Goal: Task Accomplishment & Management: Manage account settings

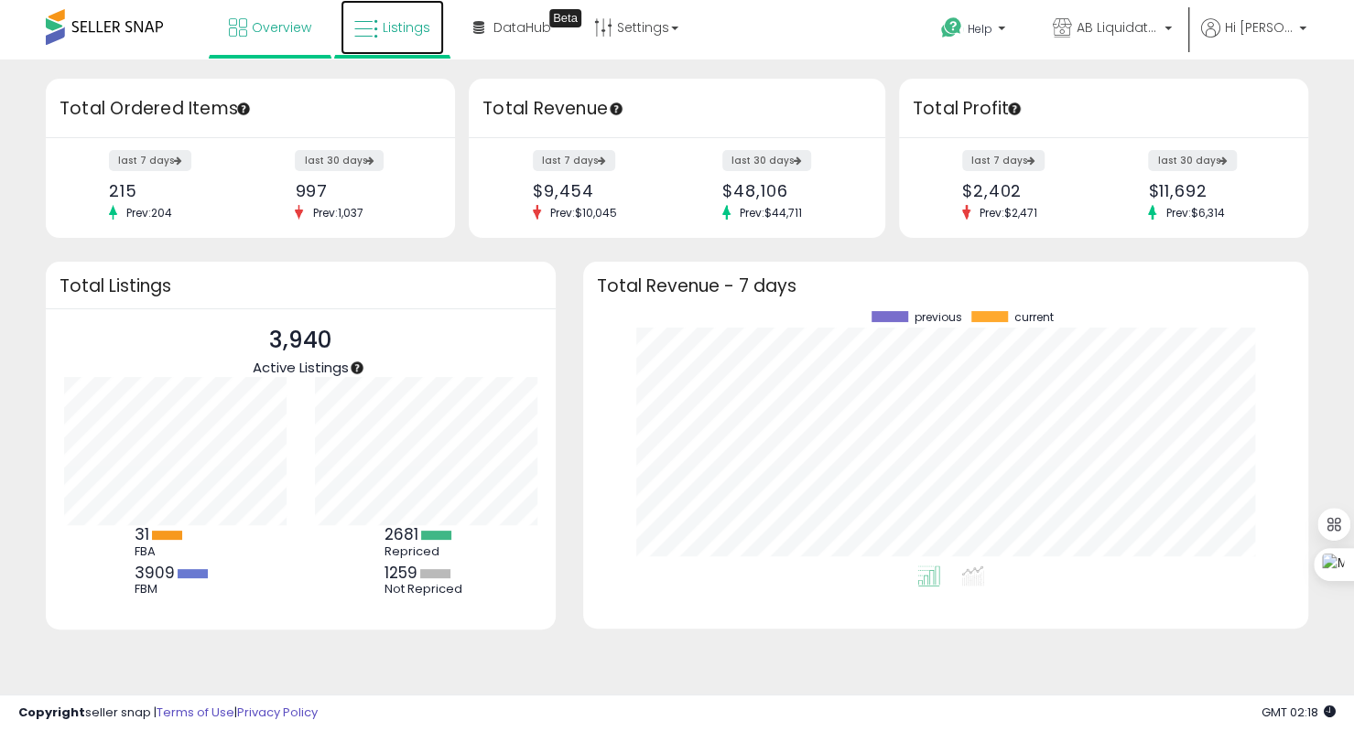
click at [406, 27] on span "Listings" at bounding box center [407, 27] width 48 height 18
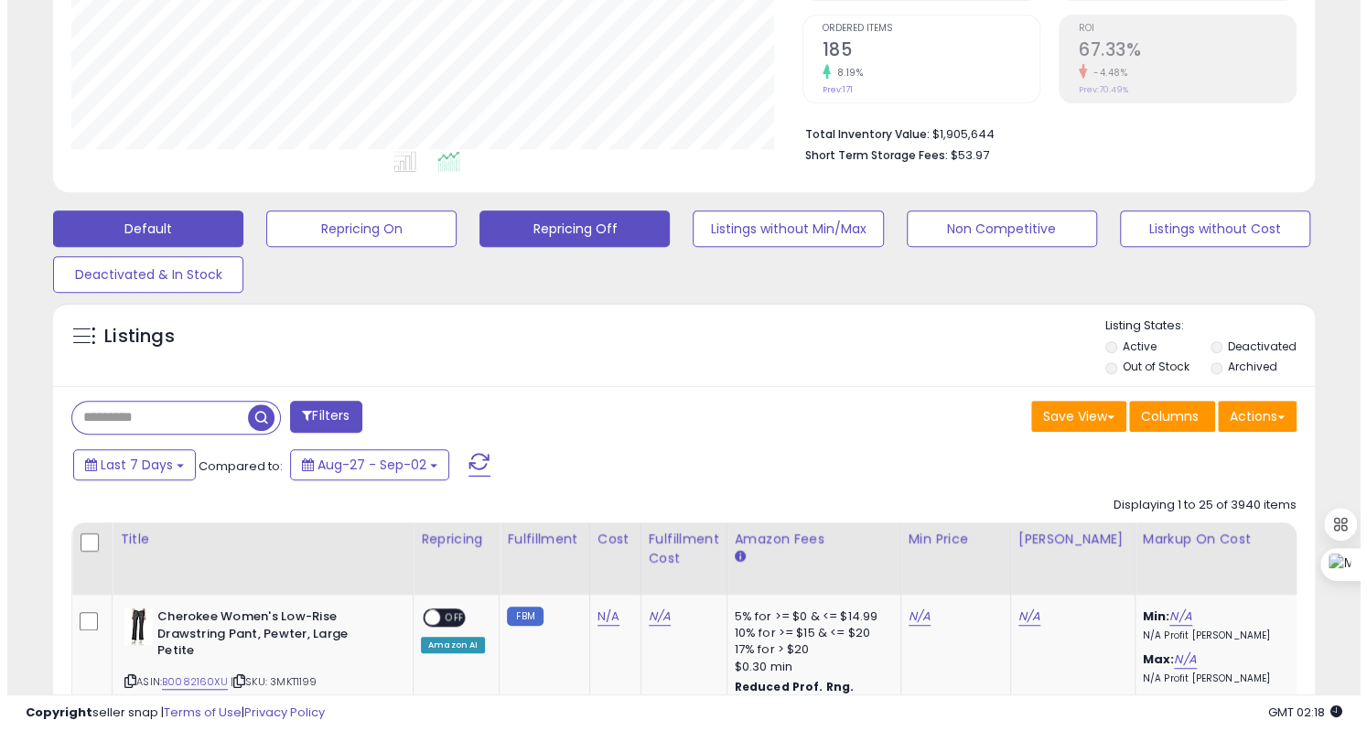
scroll to position [375, 730]
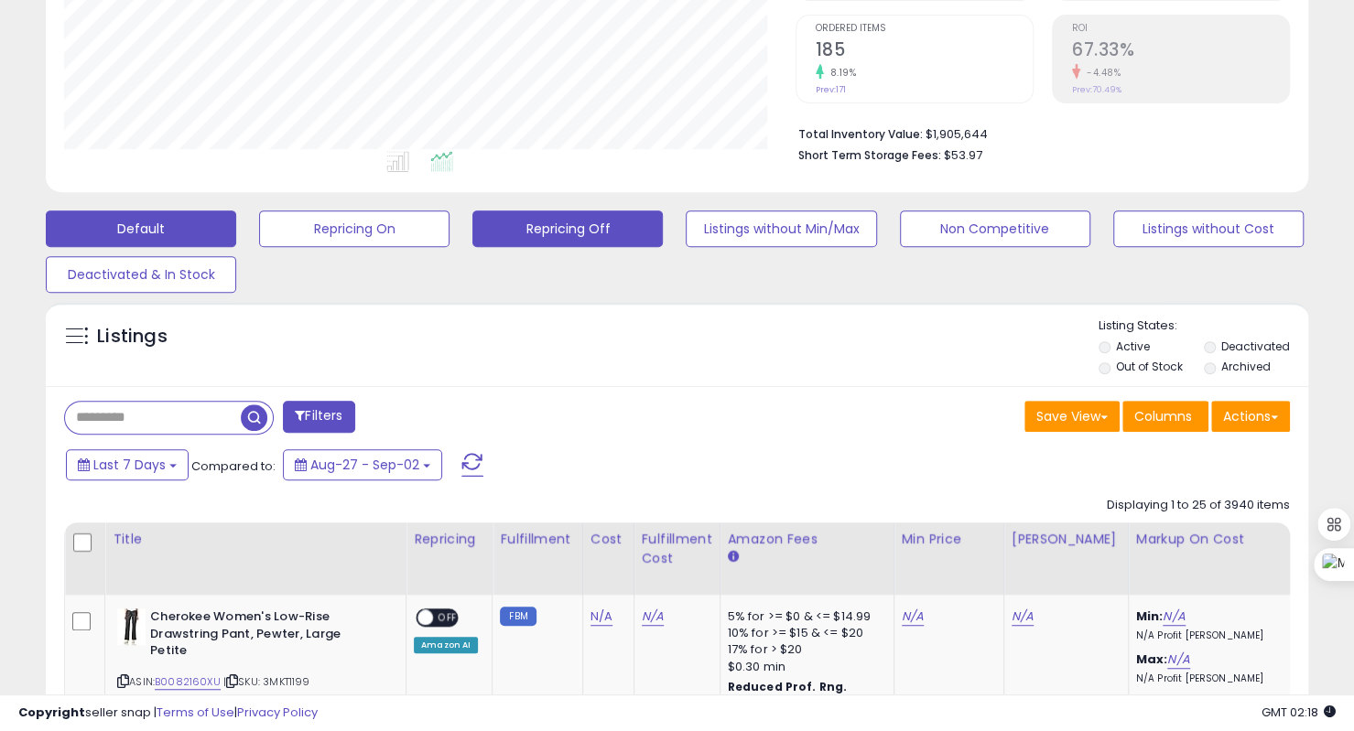
click at [550, 223] on button "Repricing Off" at bounding box center [567, 229] width 190 height 37
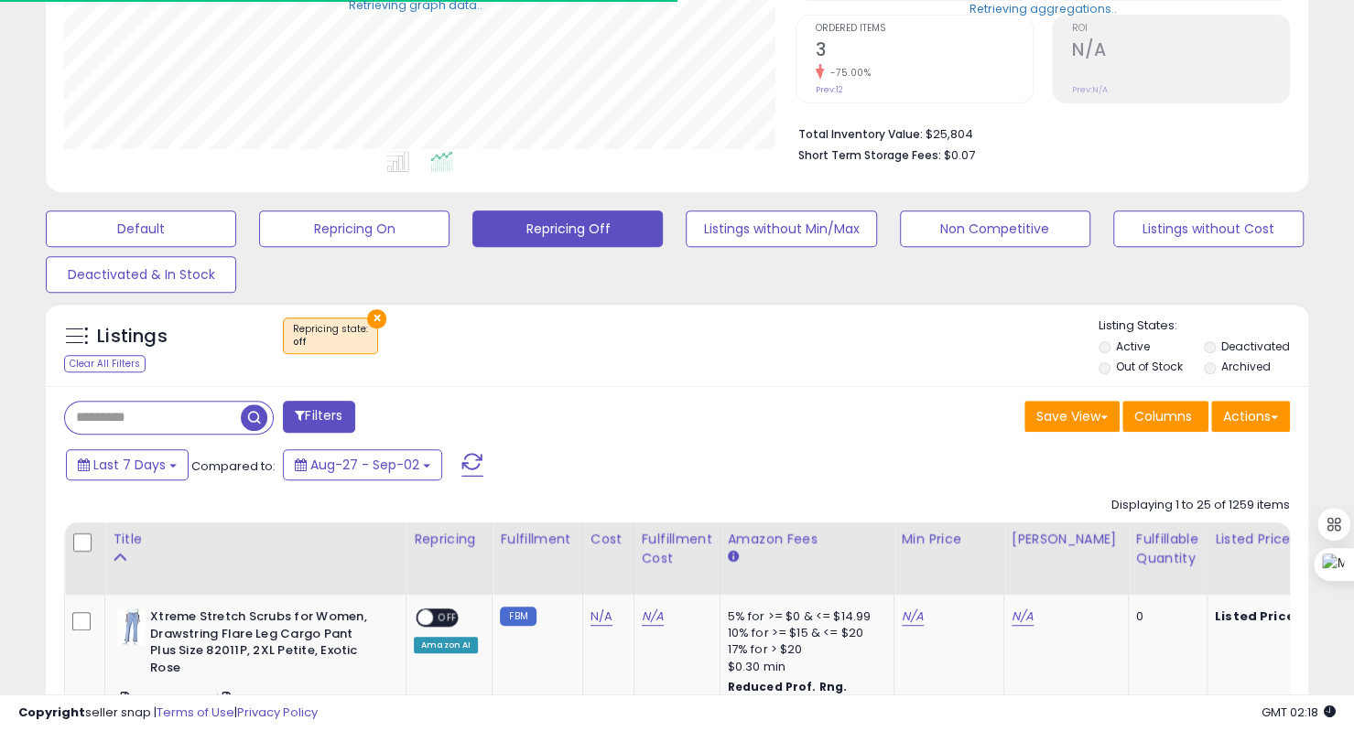
scroll to position [914862, 914506]
click at [148, 413] on input "text" at bounding box center [153, 418] width 176 height 32
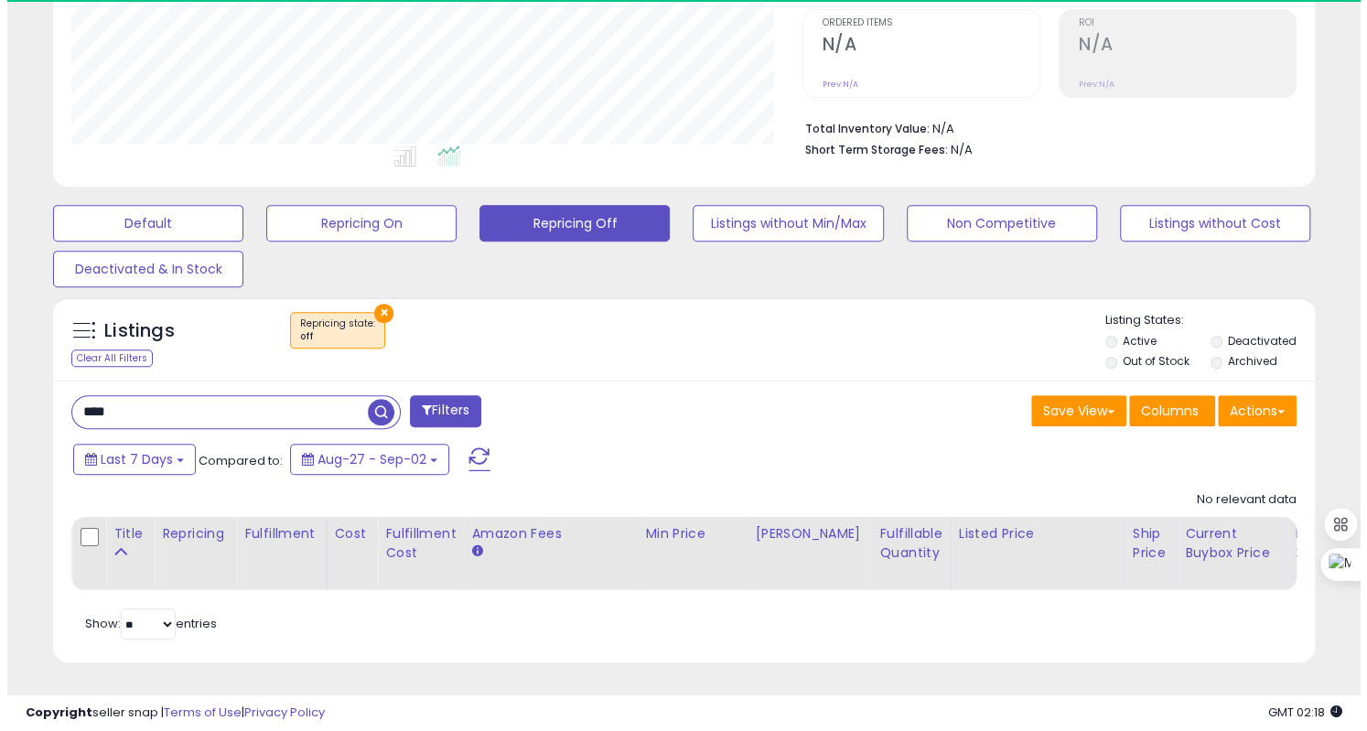
scroll to position [375, 730]
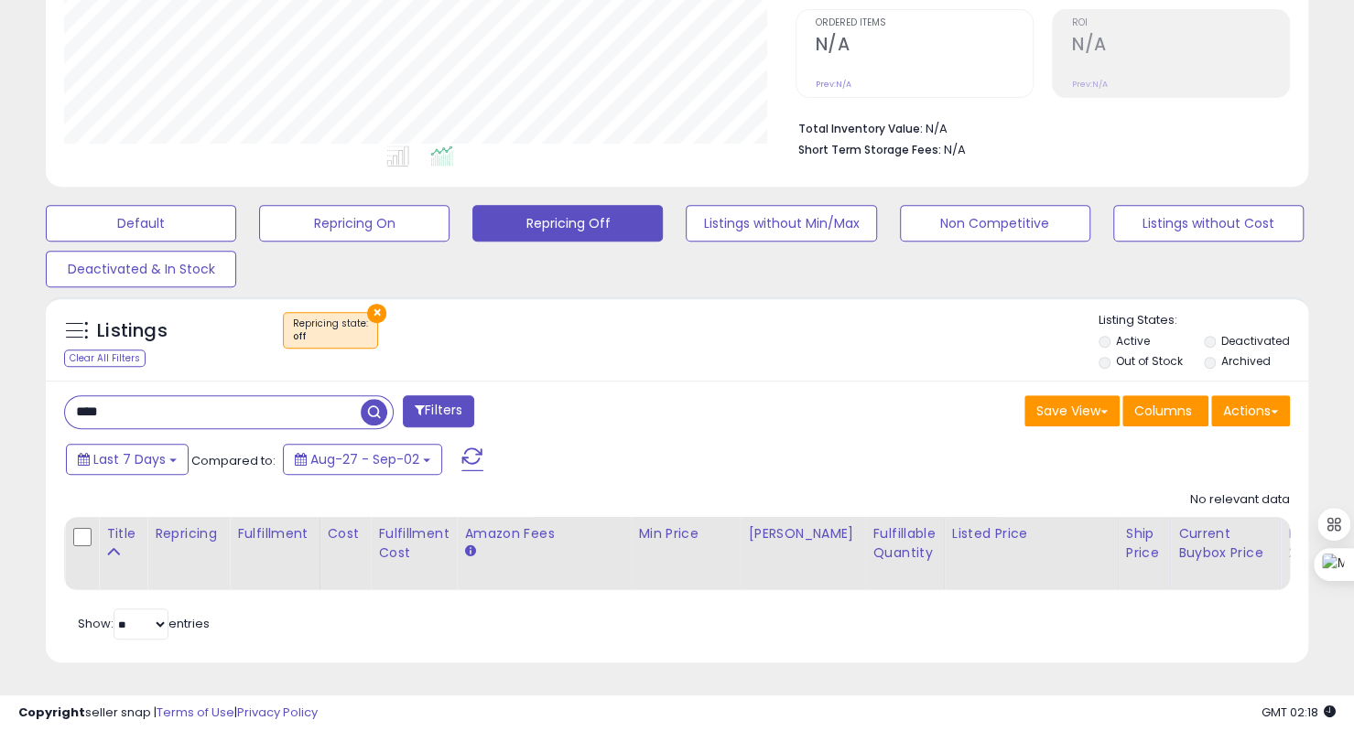
click at [369, 399] on span "button" at bounding box center [374, 412] width 27 height 27
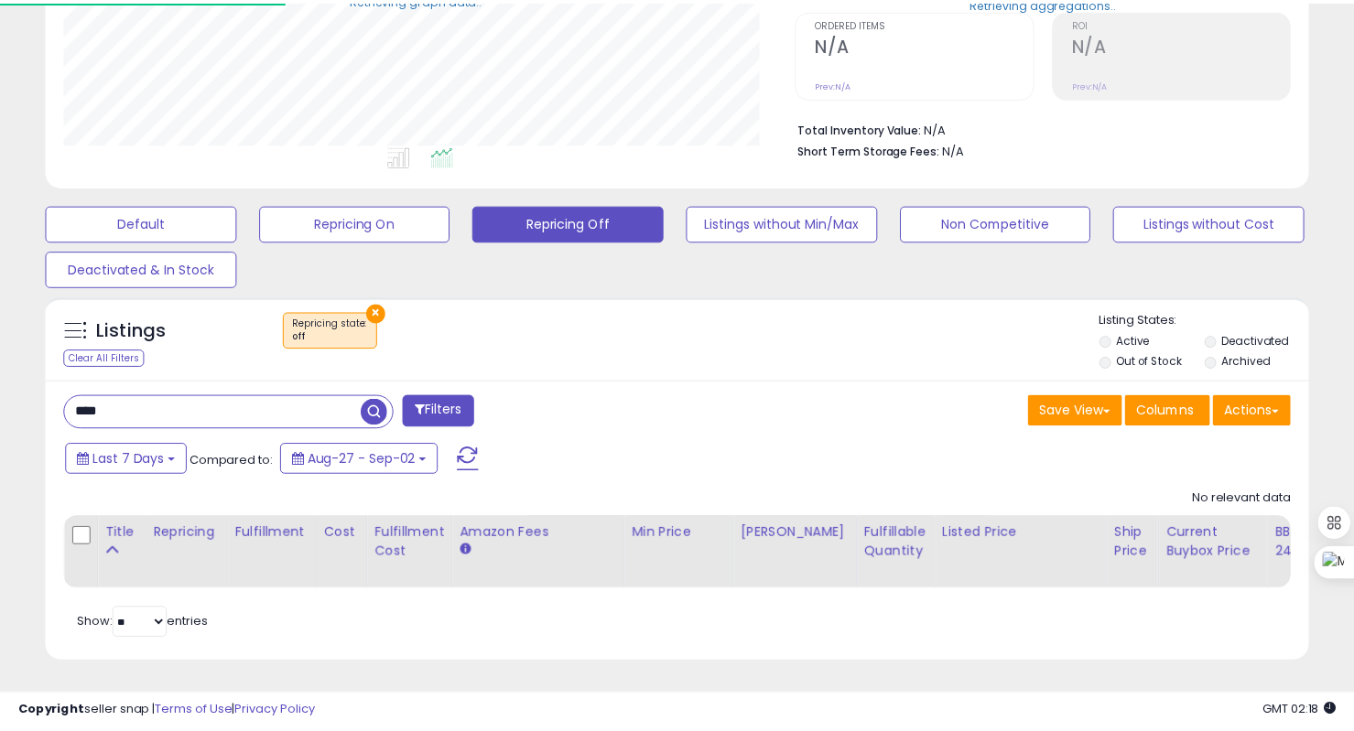
scroll to position [914862, 914506]
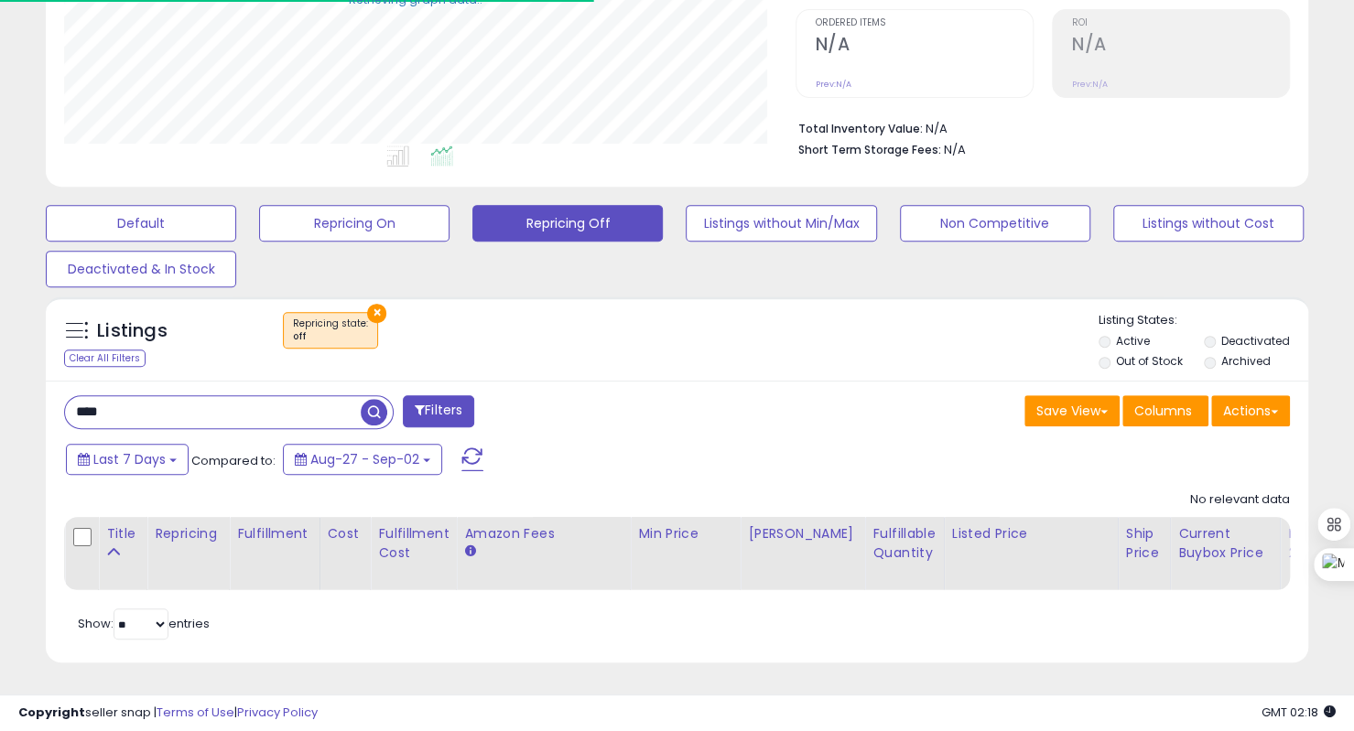
drag, startPoint x: 101, startPoint y: 398, endPoint x: 128, endPoint y: 396, distance: 27.5
click at [128, 396] on input "****" at bounding box center [213, 412] width 296 height 32
type input "****"
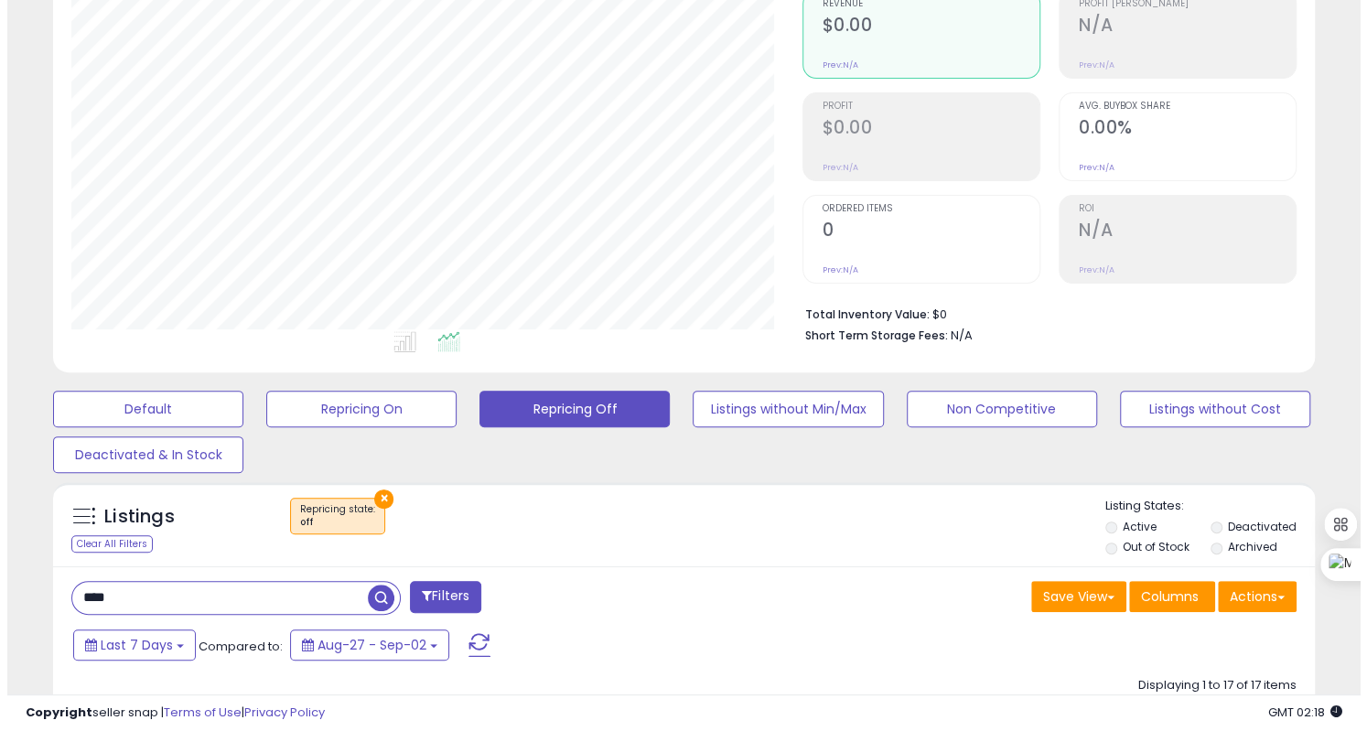
scroll to position [306, 0]
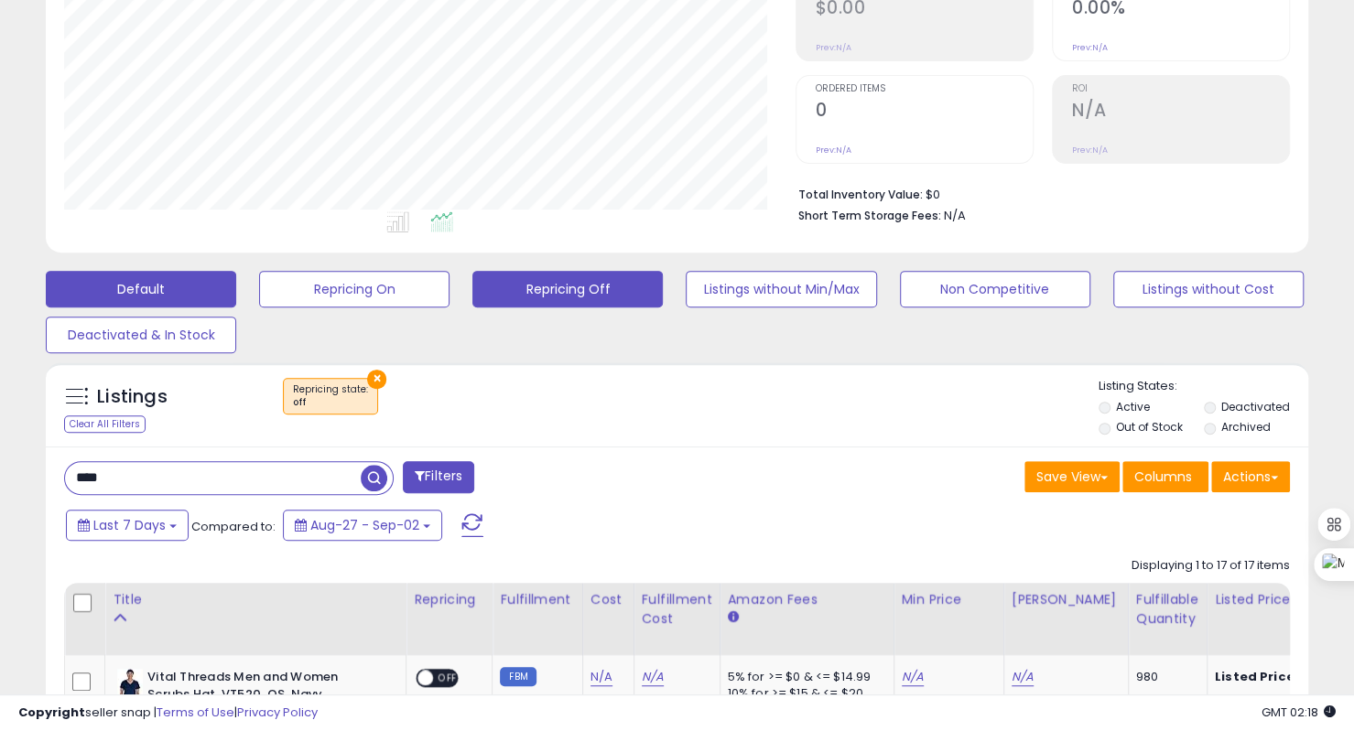
click at [135, 281] on button "Default" at bounding box center [141, 289] width 190 height 37
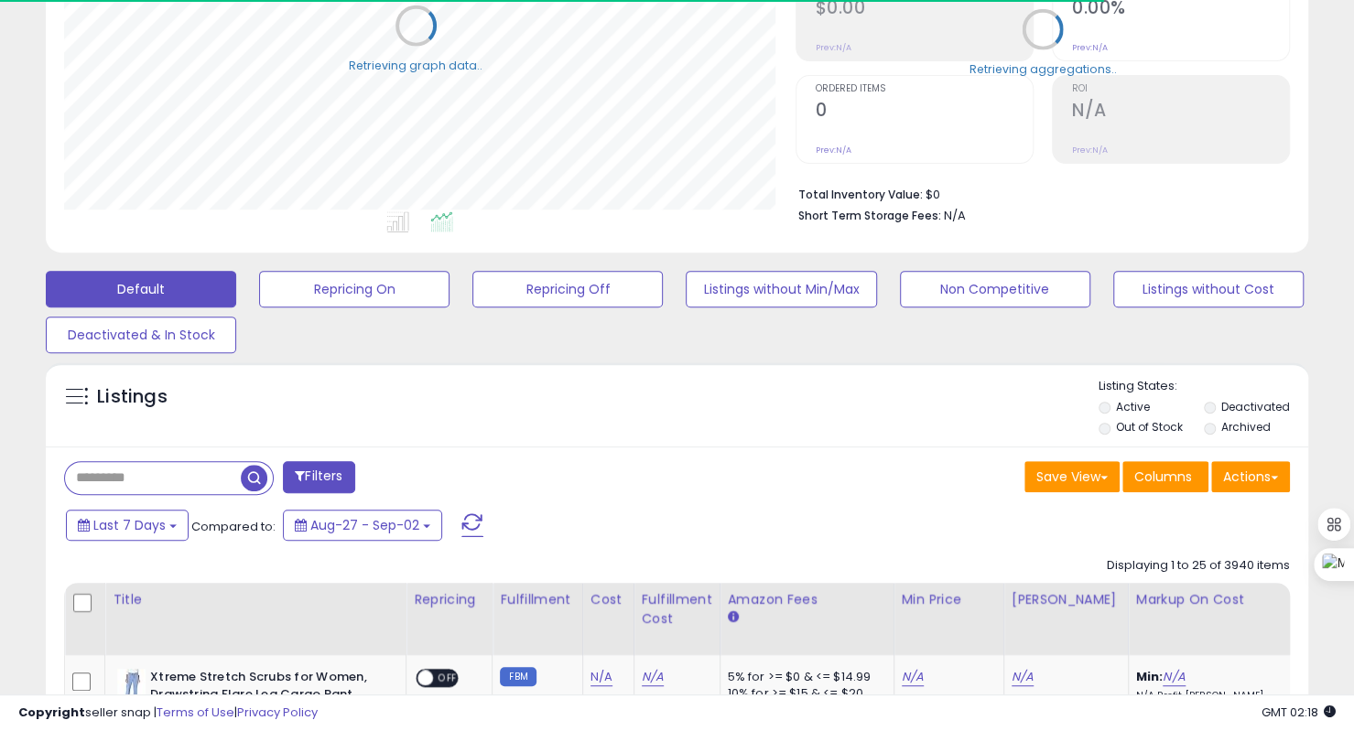
scroll to position [0, 0]
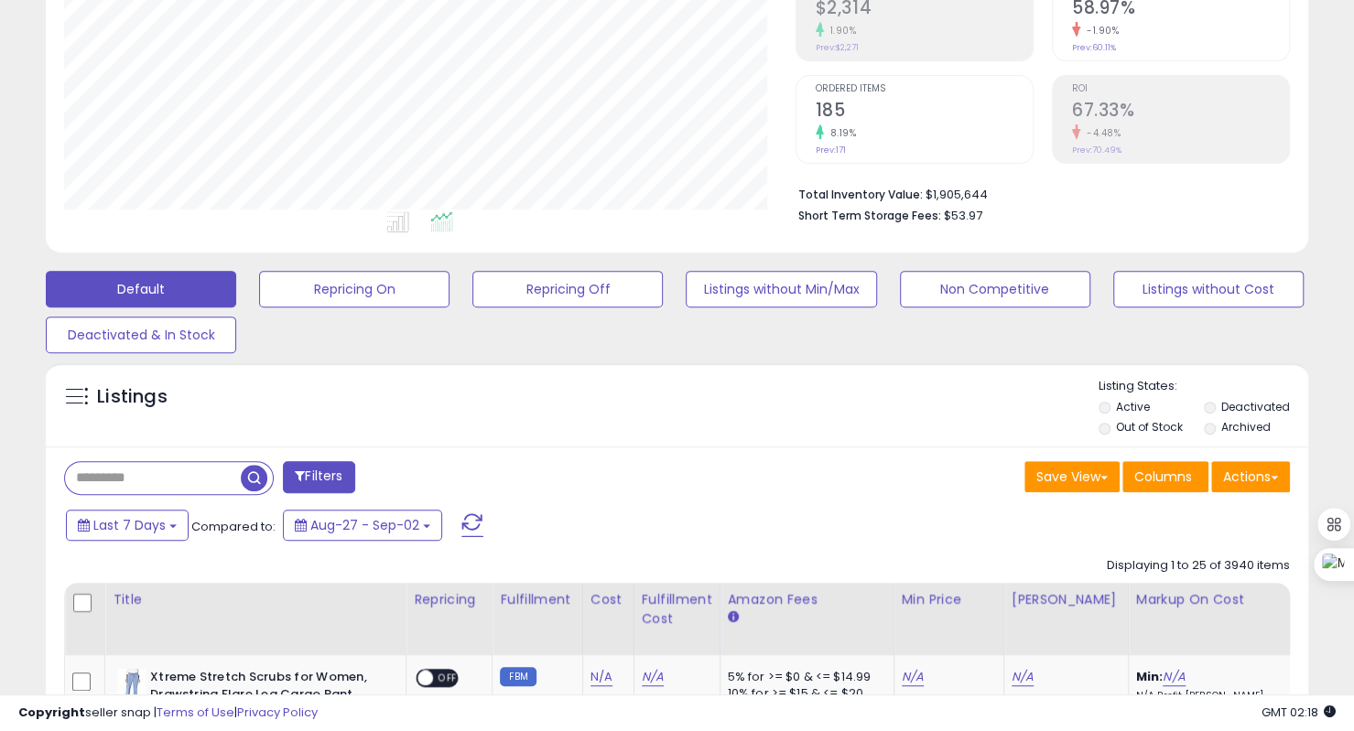
click at [207, 480] on input "text" at bounding box center [153, 478] width 176 height 32
type input "*****"
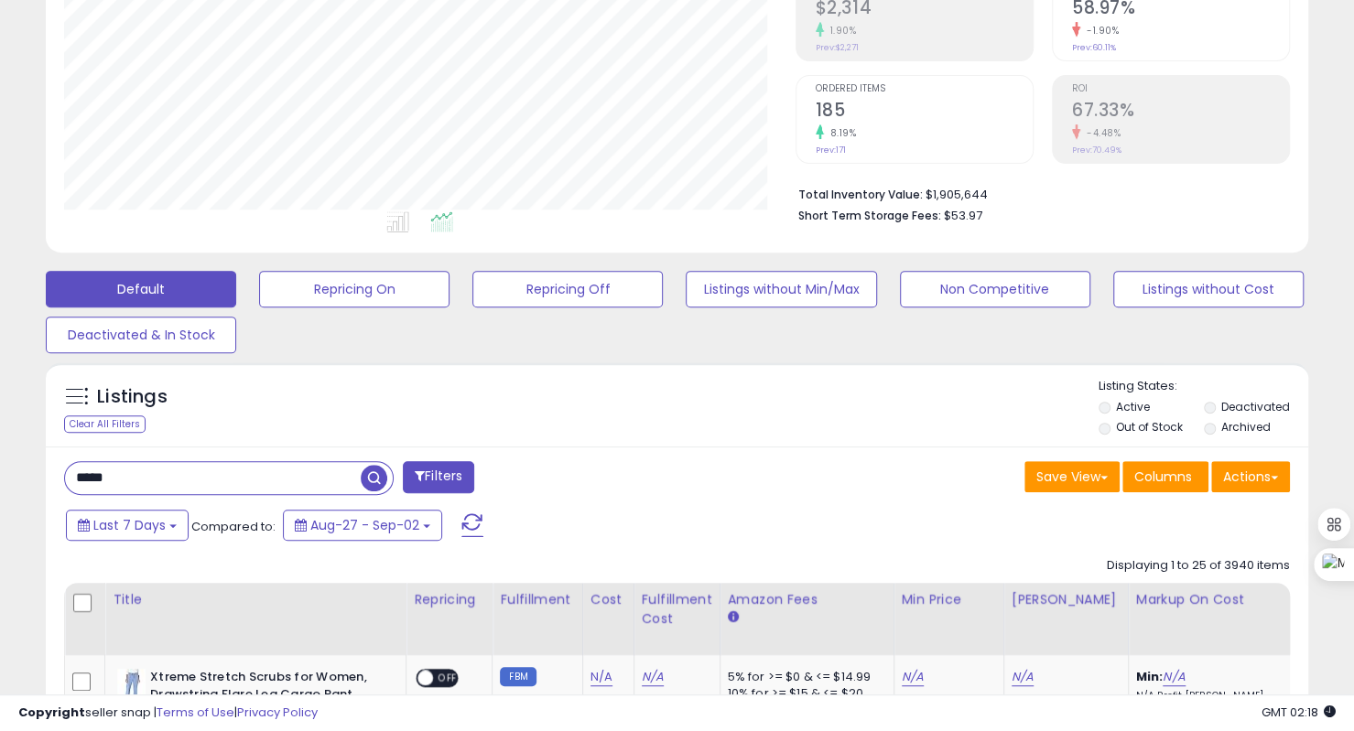
click at [379, 470] on span "button" at bounding box center [374, 478] width 27 height 27
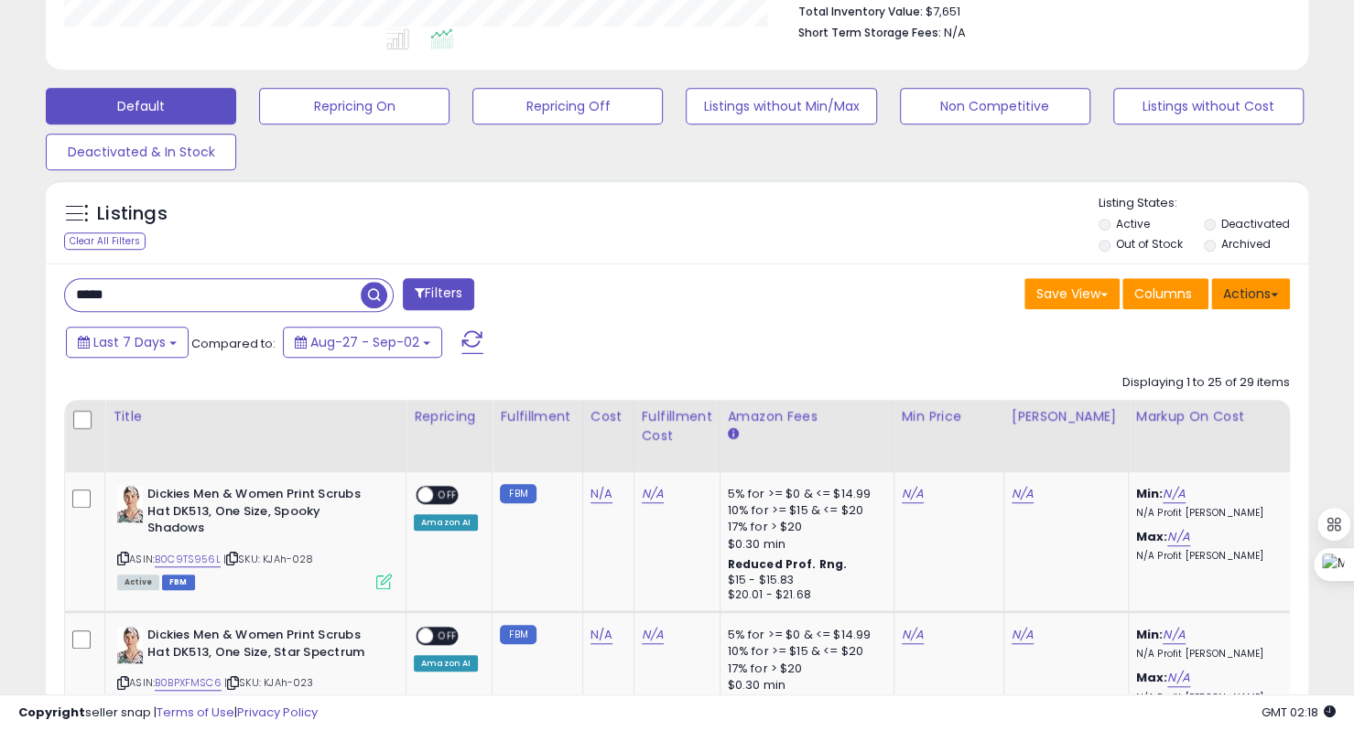
click at [1271, 302] on button "Actions" at bounding box center [1250, 293] width 79 height 31
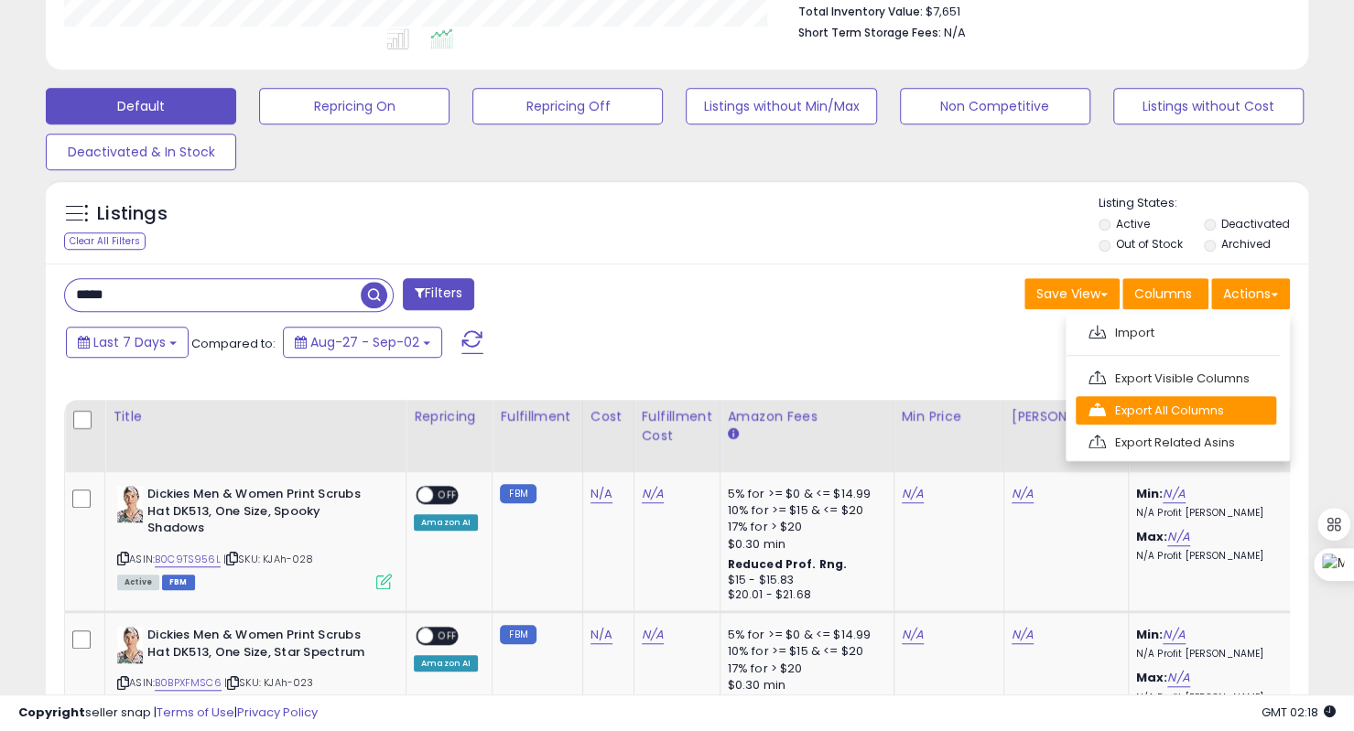
click at [1151, 406] on link "Export All Columns" at bounding box center [1175, 410] width 200 height 28
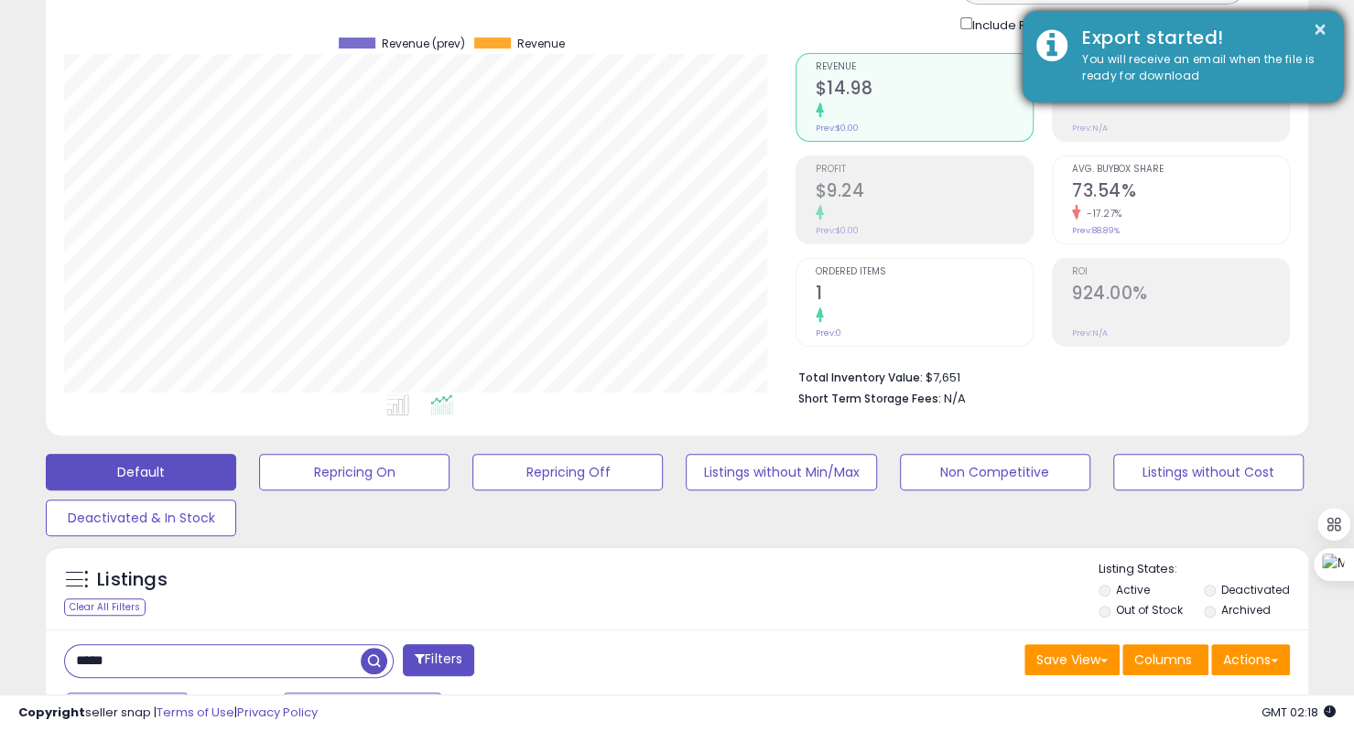
click at [1193, 61] on div "You will receive an email when the file is ready for download" at bounding box center [1198, 68] width 261 height 34
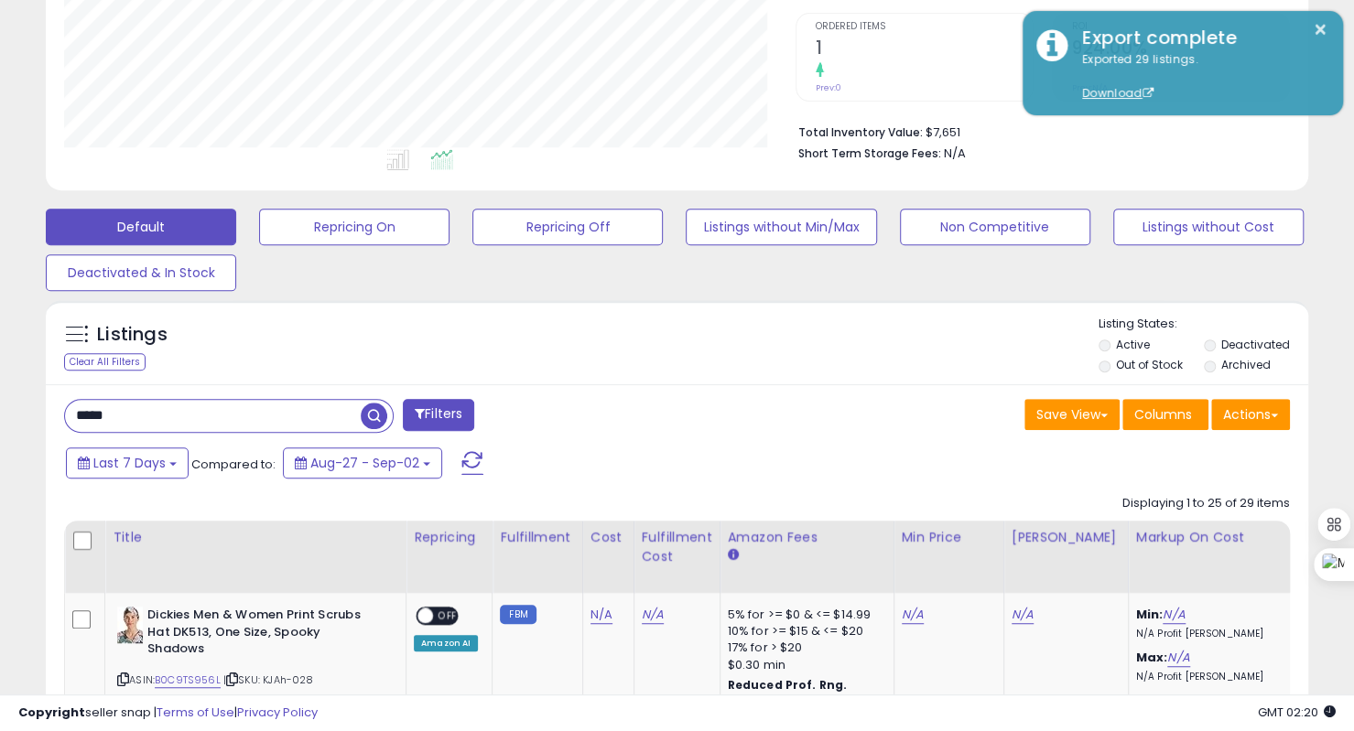
scroll to position [366, 0]
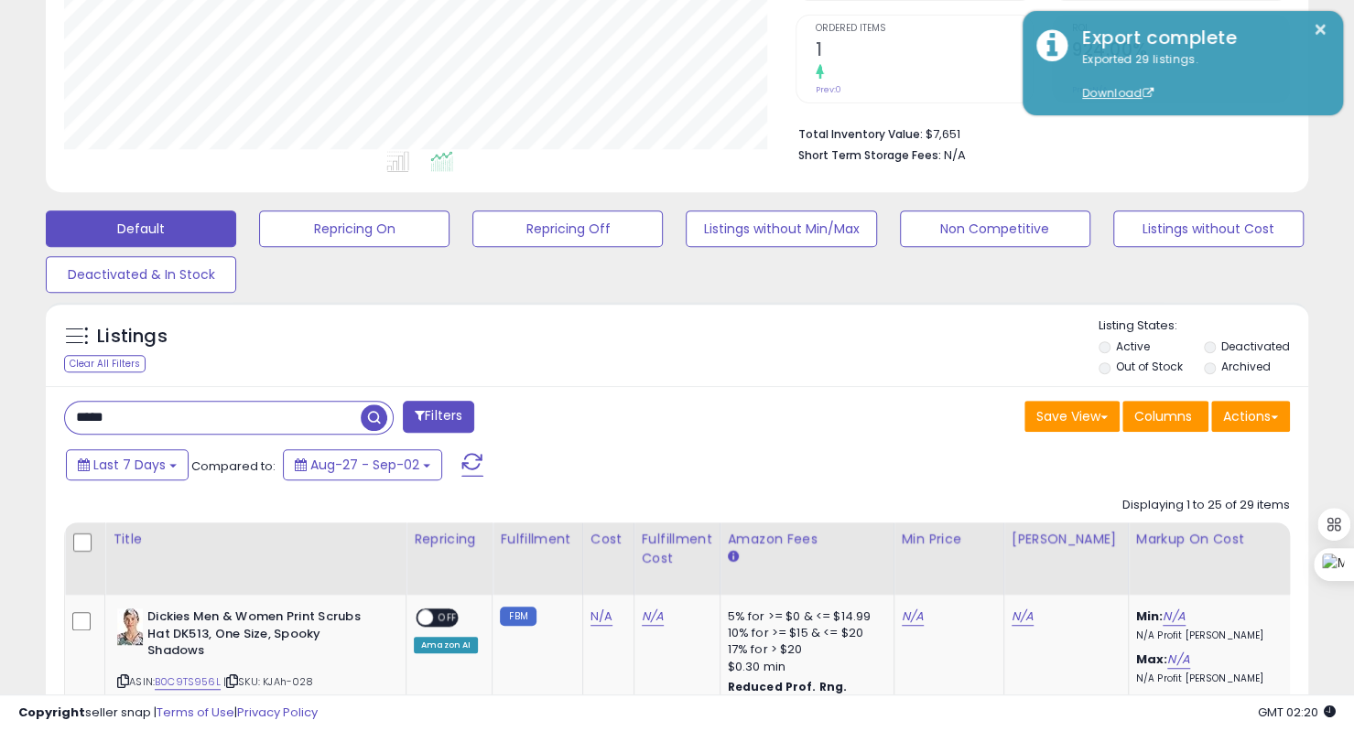
drag, startPoint x: 157, startPoint y: 416, endPoint x: 0, endPoint y: 397, distance: 158.6
click at [1262, 418] on button "Actions" at bounding box center [1250, 416] width 79 height 31
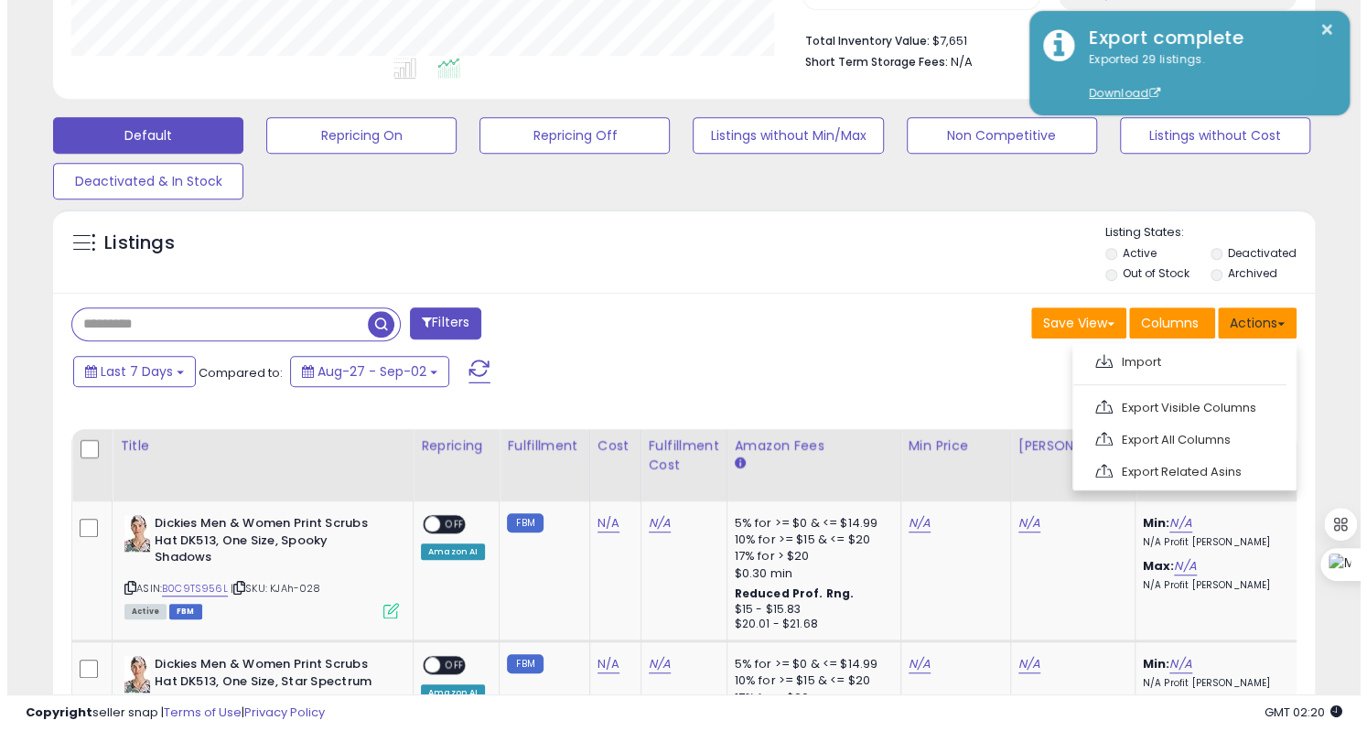
scroll to position [549, 0]
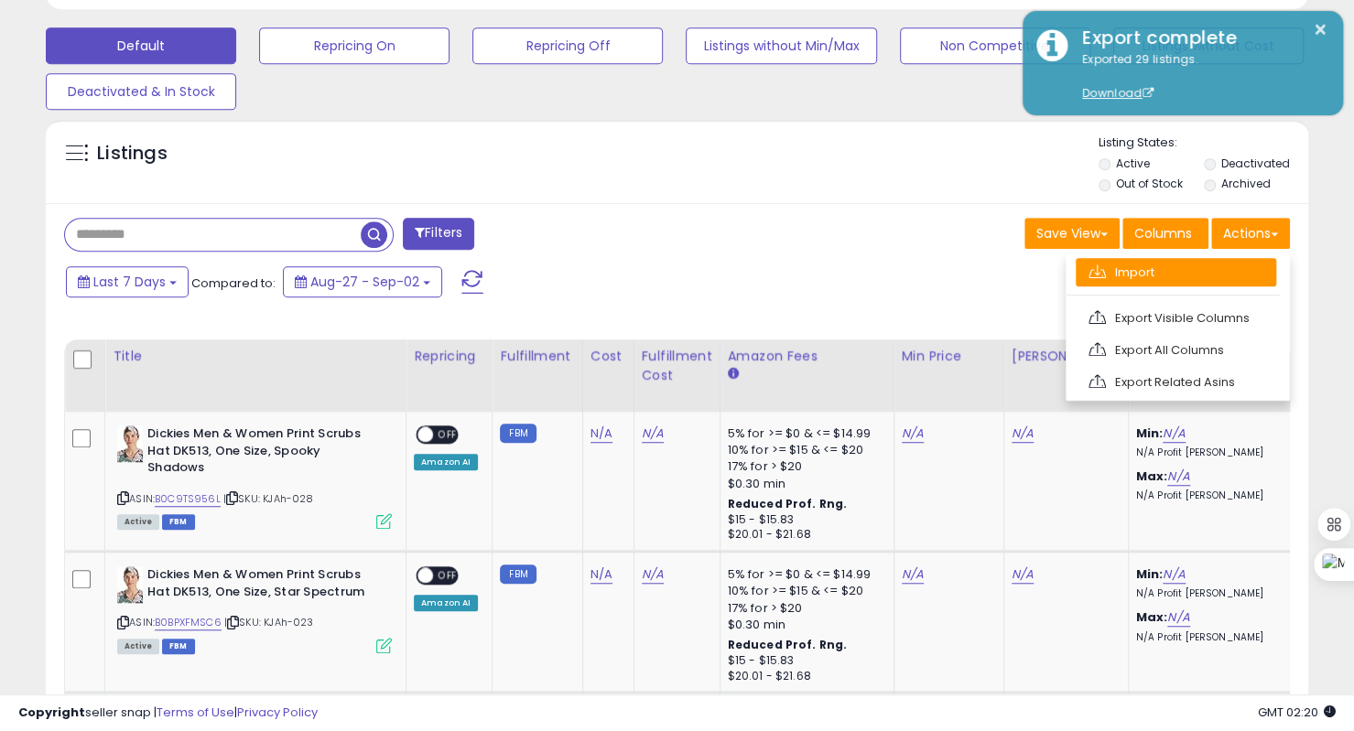
click at [1122, 278] on link "Import" at bounding box center [1175, 272] width 200 height 28
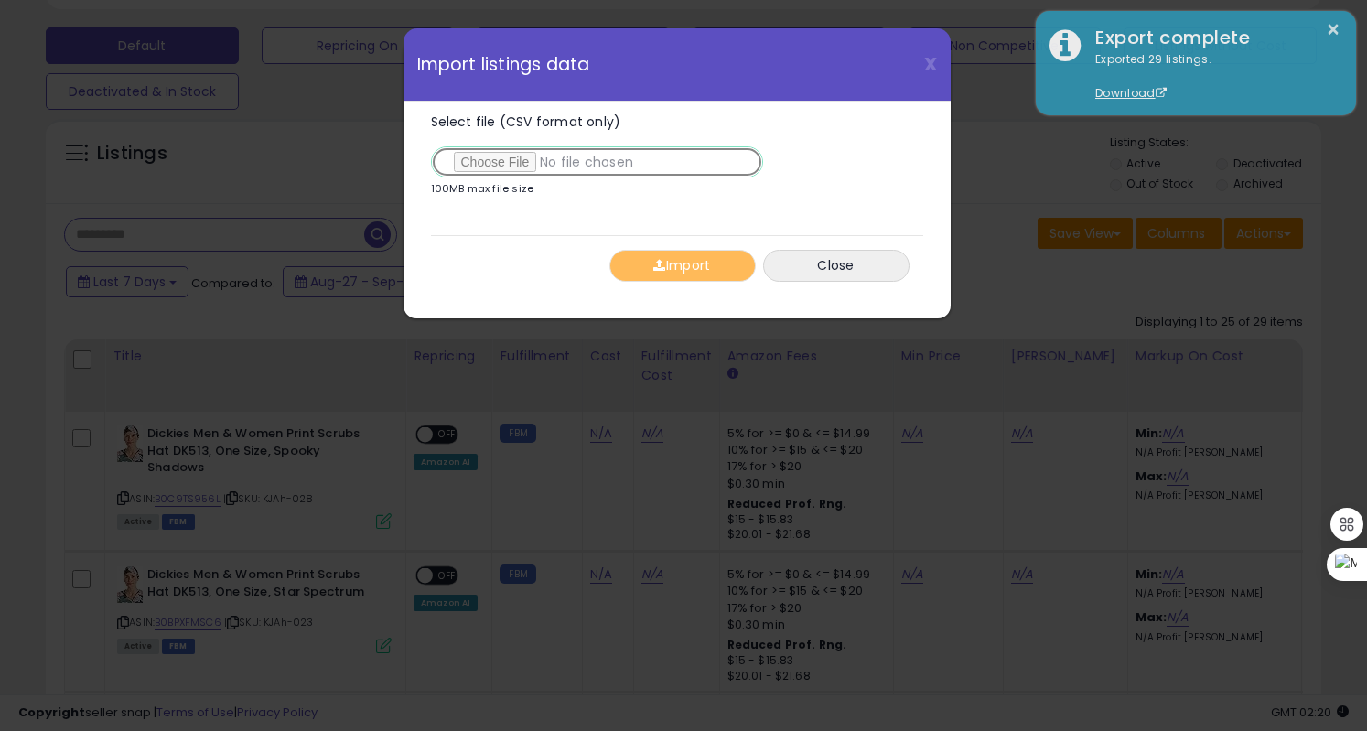
click at [509, 163] on input "Select file (CSV format only)" at bounding box center [597, 161] width 332 height 31
type input "**********"
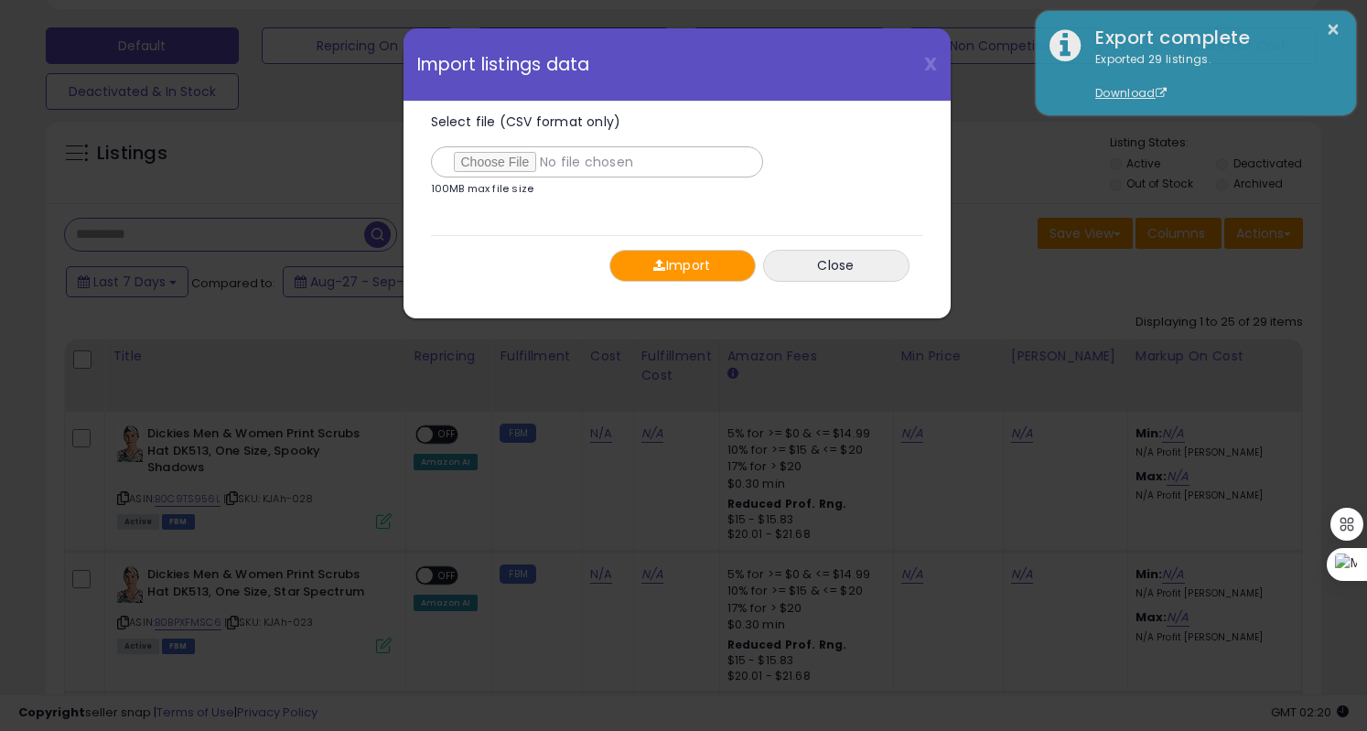
click at [688, 265] on button "Import" at bounding box center [683, 266] width 146 height 32
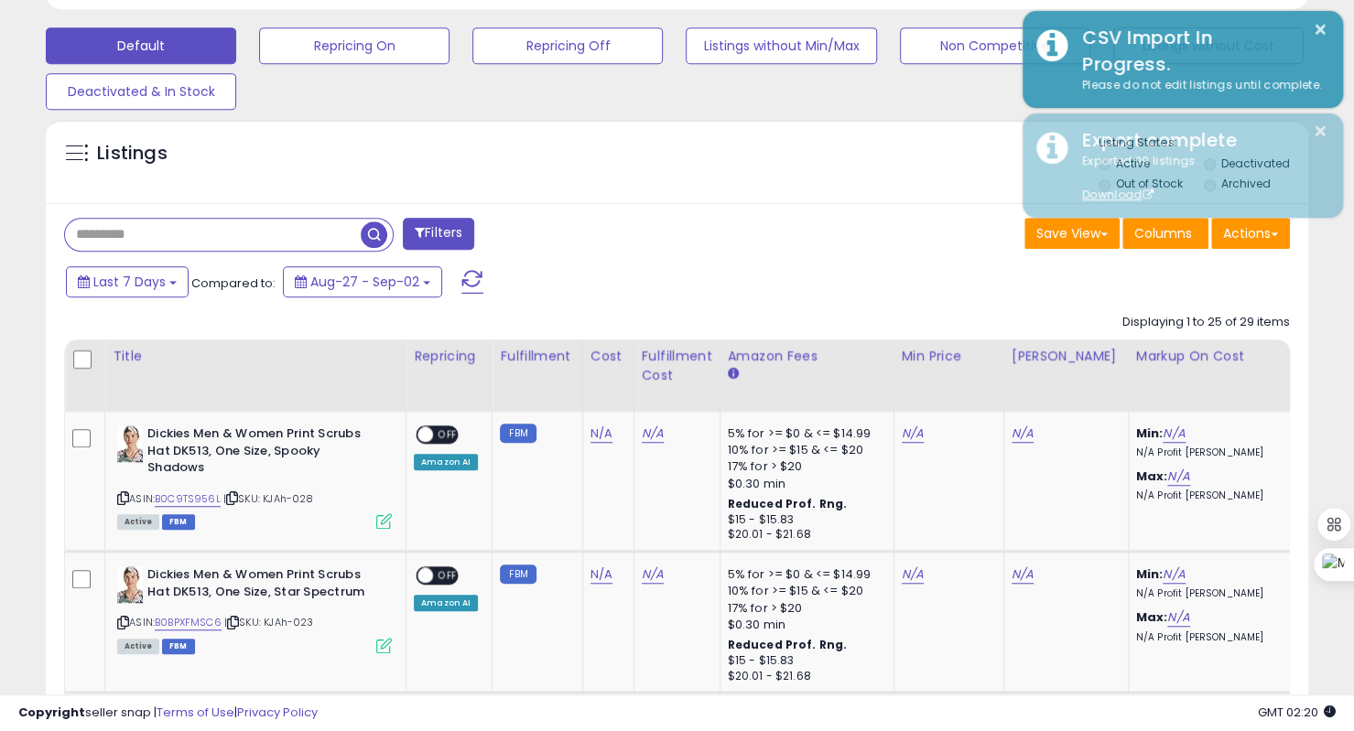
scroll to position [914862, 914506]
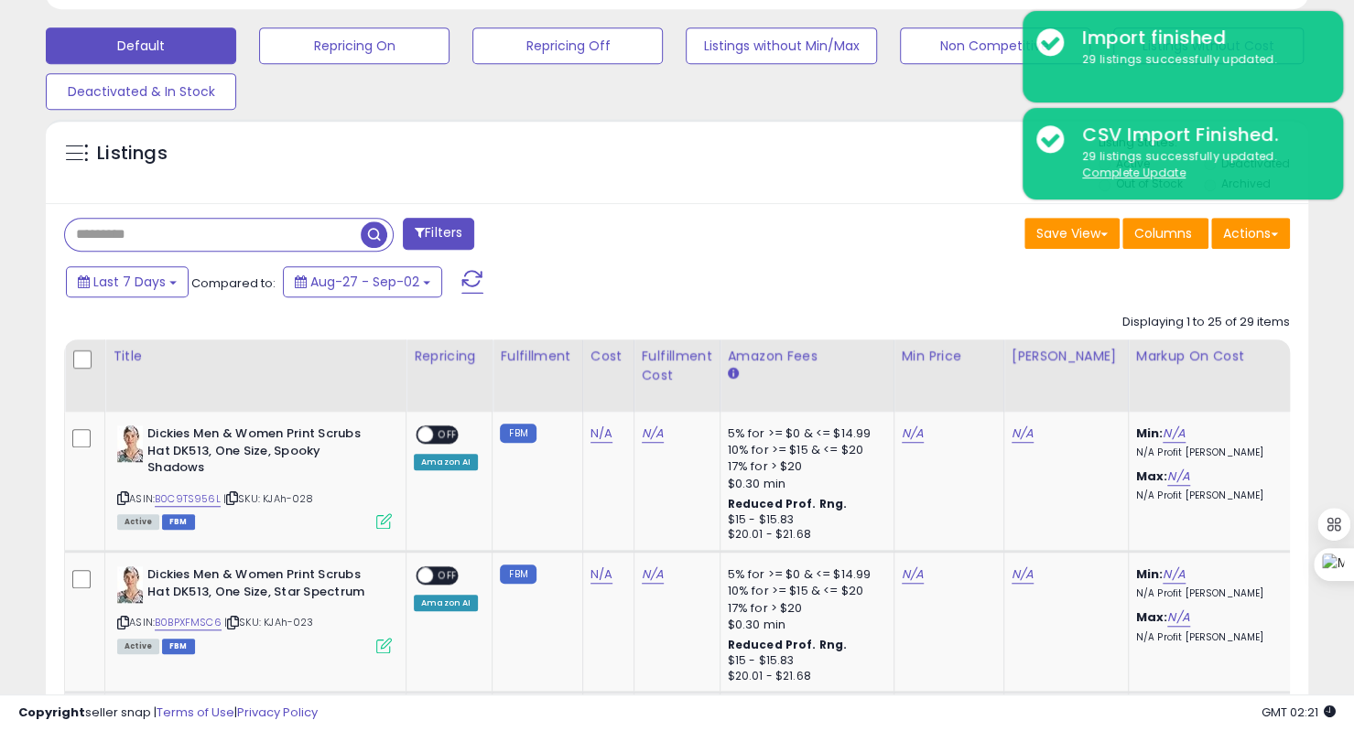
click at [261, 221] on input "text" at bounding box center [213, 235] width 296 height 32
type input "*****"
click at [377, 235] on span "button" at bounding box center [374, 234] width 27 height 27
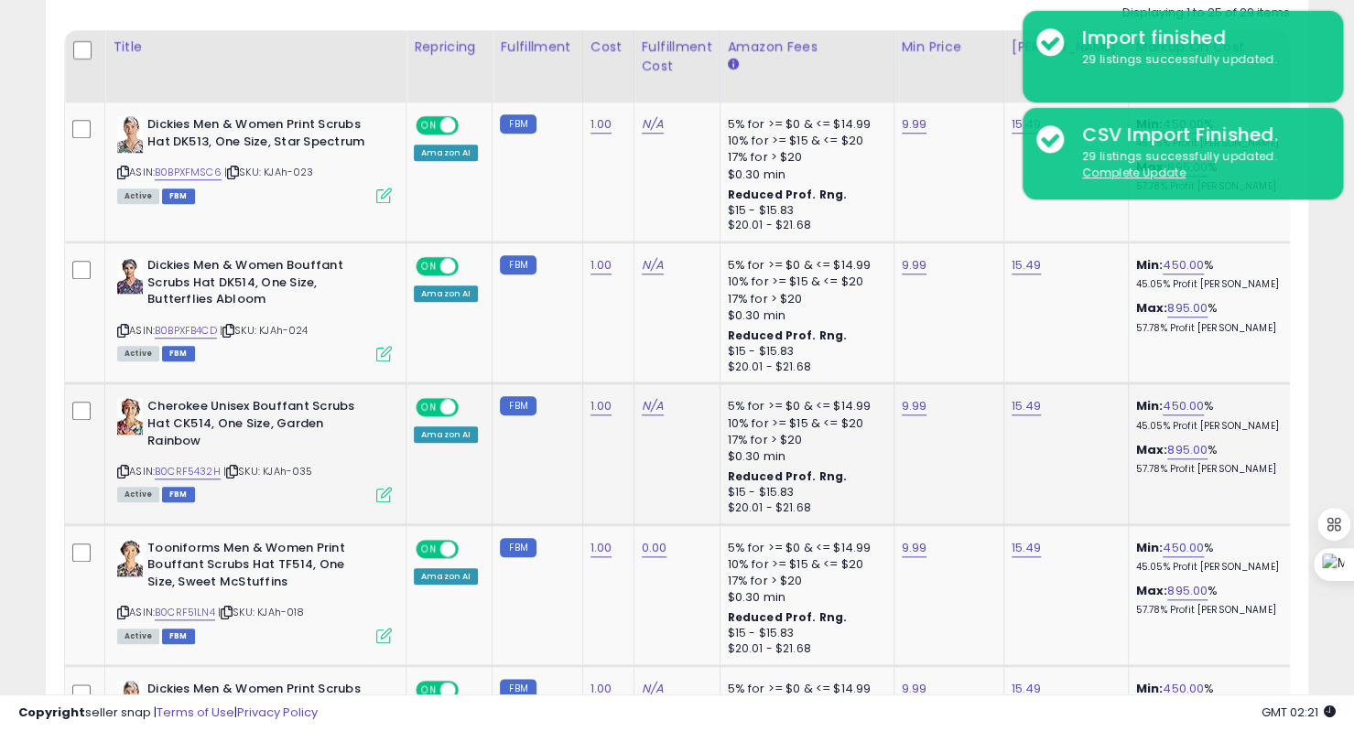
scroll to position [375, 730]
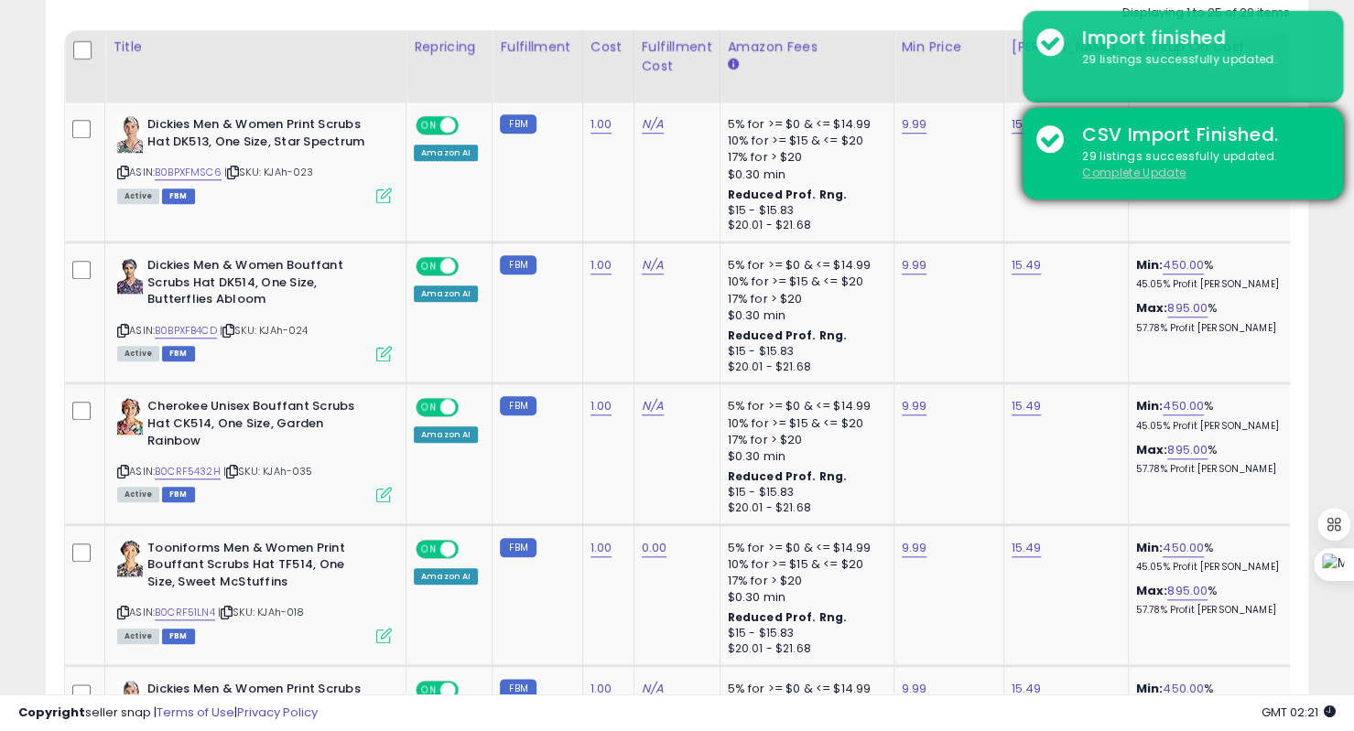
click at [1152, 171] on u "Complete Update" at bounding box center [1133, 173] width 103 height 16
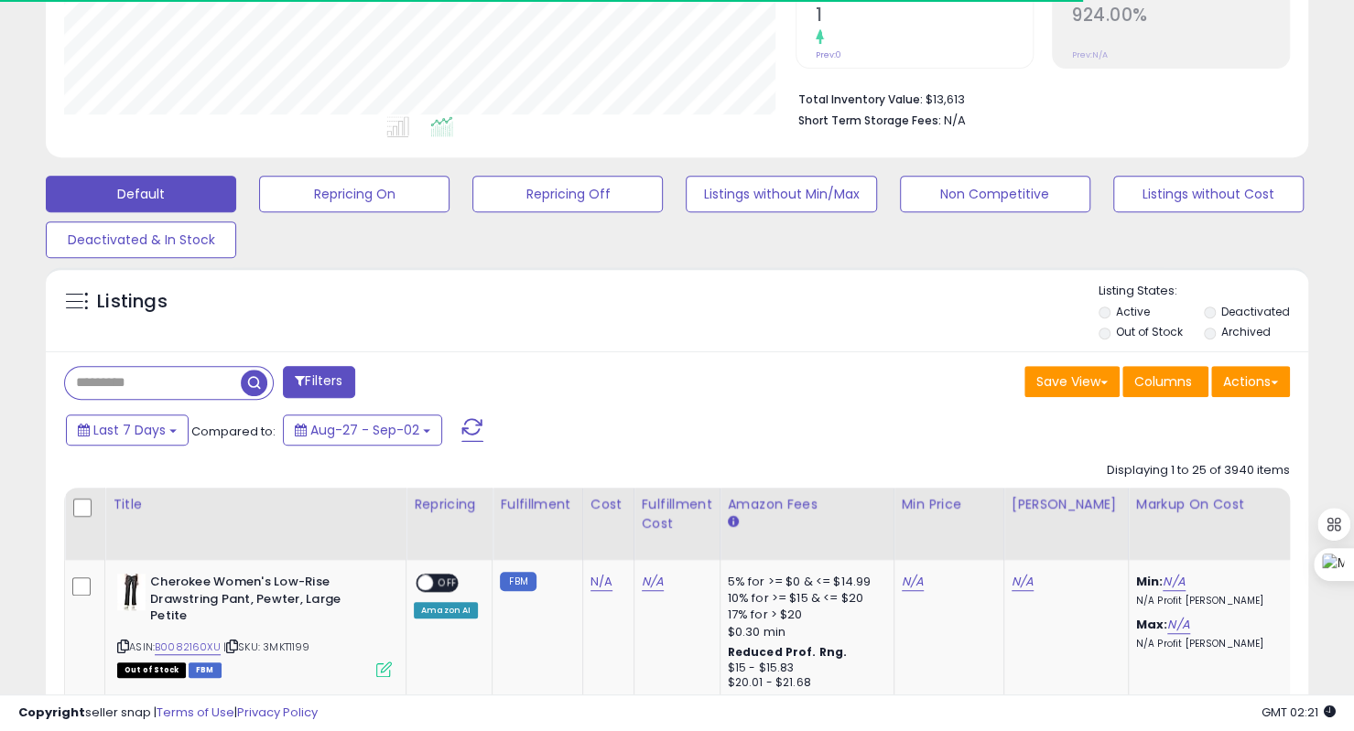
scroll to position [914862, 914506]
click at [220, 374] on input "text" at bounding box center [153, 383] width 176 height 32
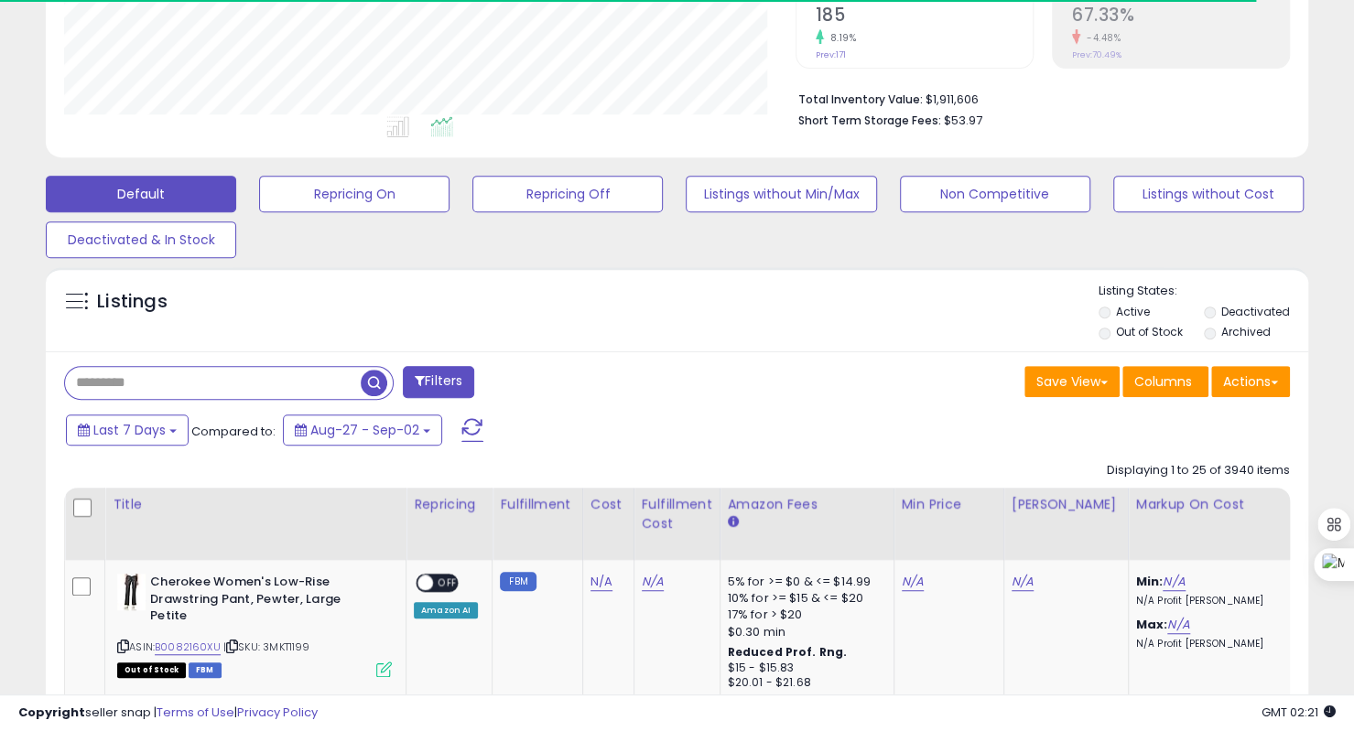
type input "*****"
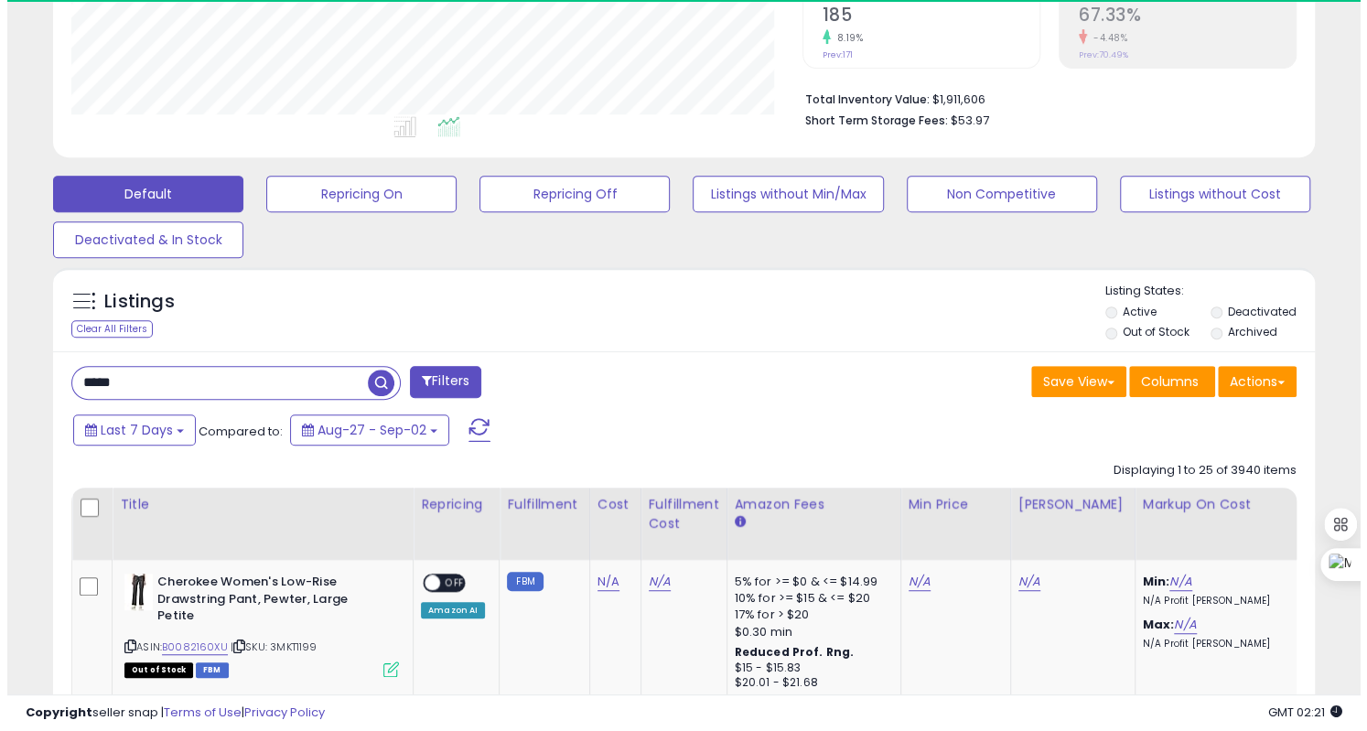
scroll to position [375, 730]
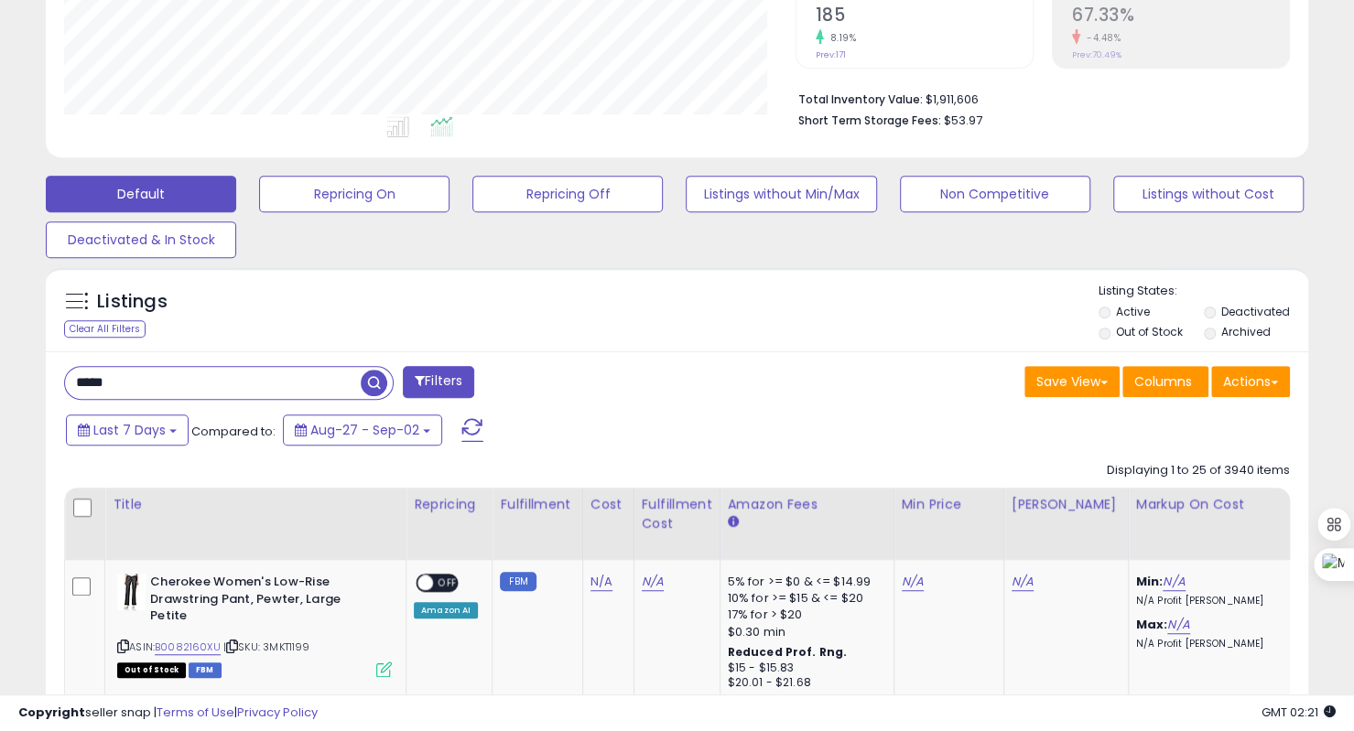
click at [374, 386] on span "button" at bounding box center [374, 383] width 27 height 27
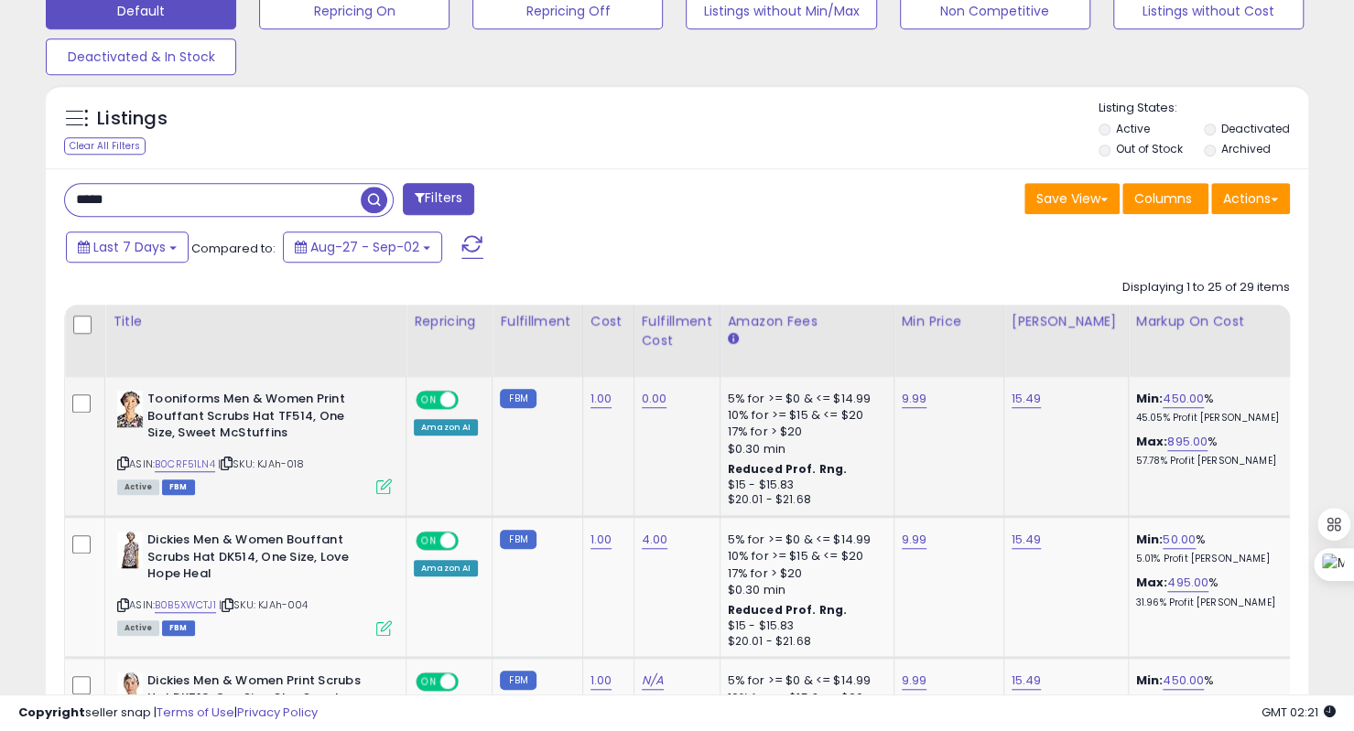
click at [386, 485] on icon at bounding box center [384, 487] width 16 height 16
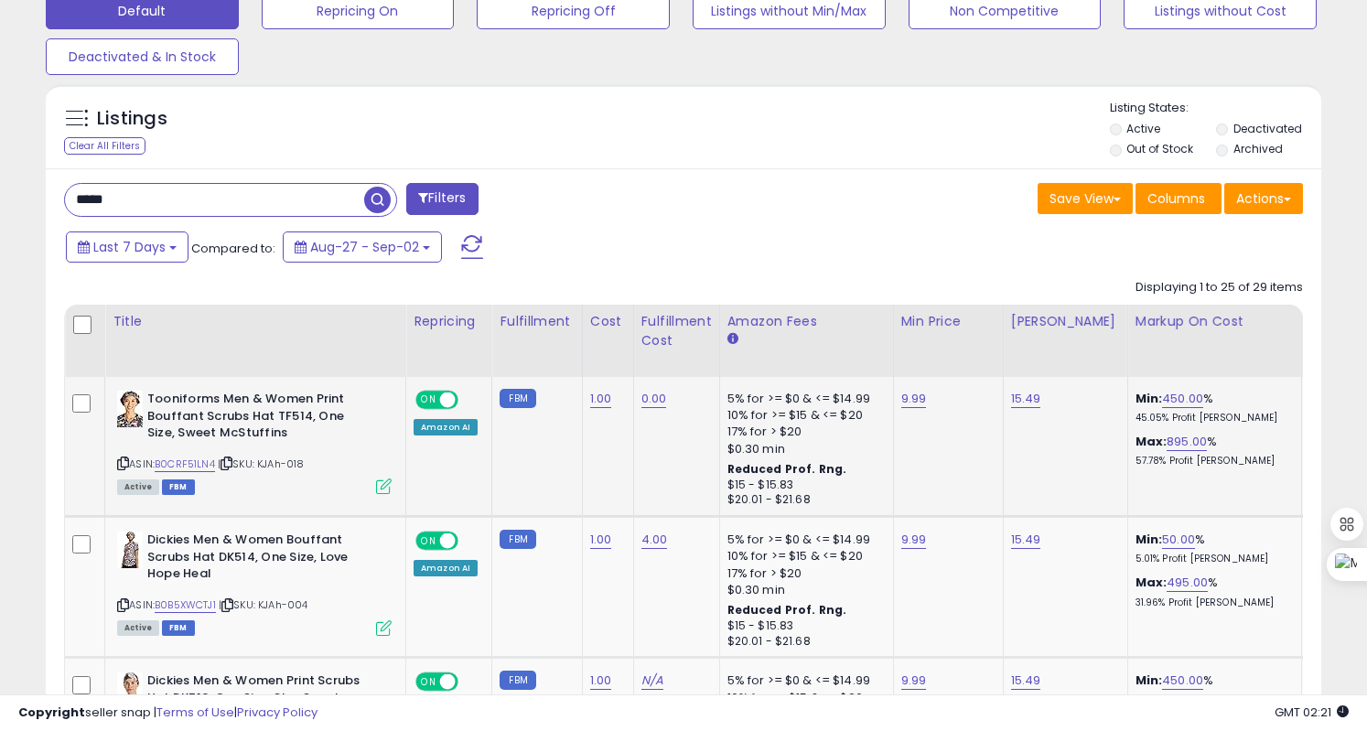
scroll to position [375, 739]
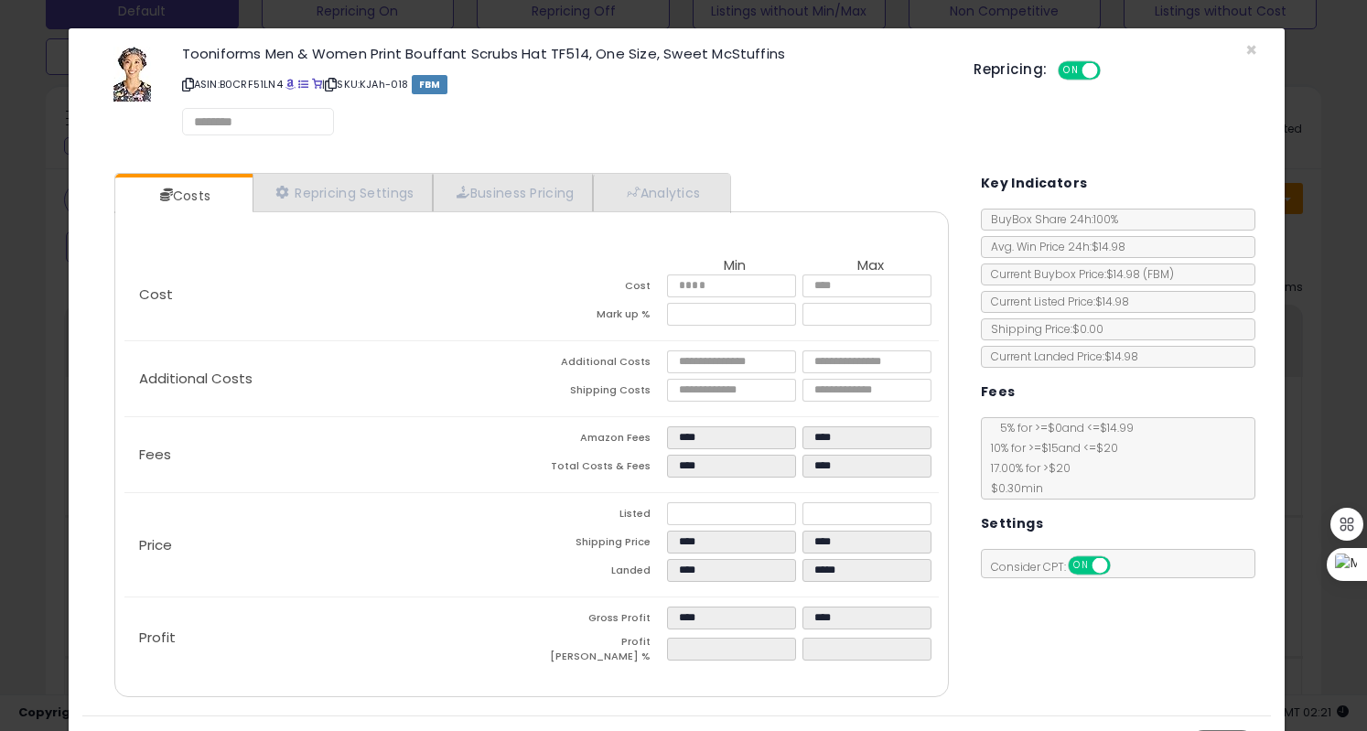
select select "*********"
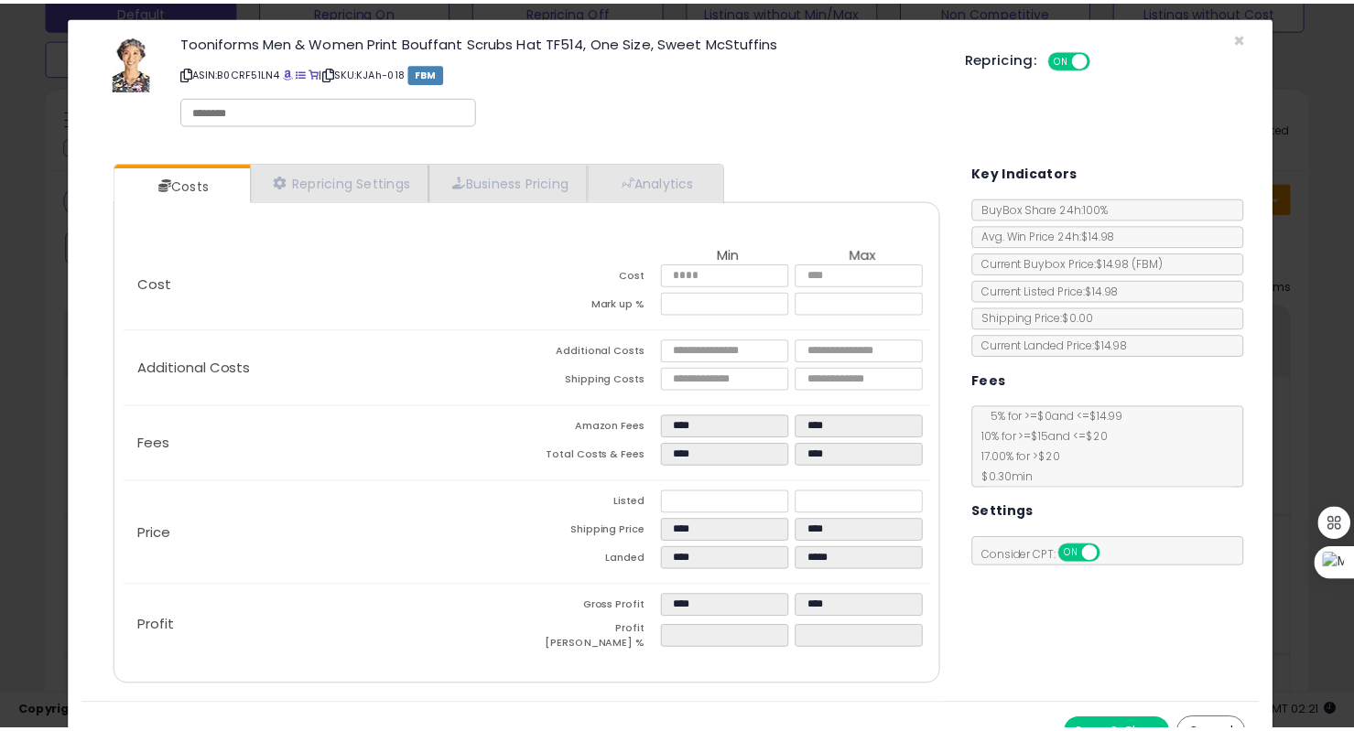
scroll to position [0, 0]
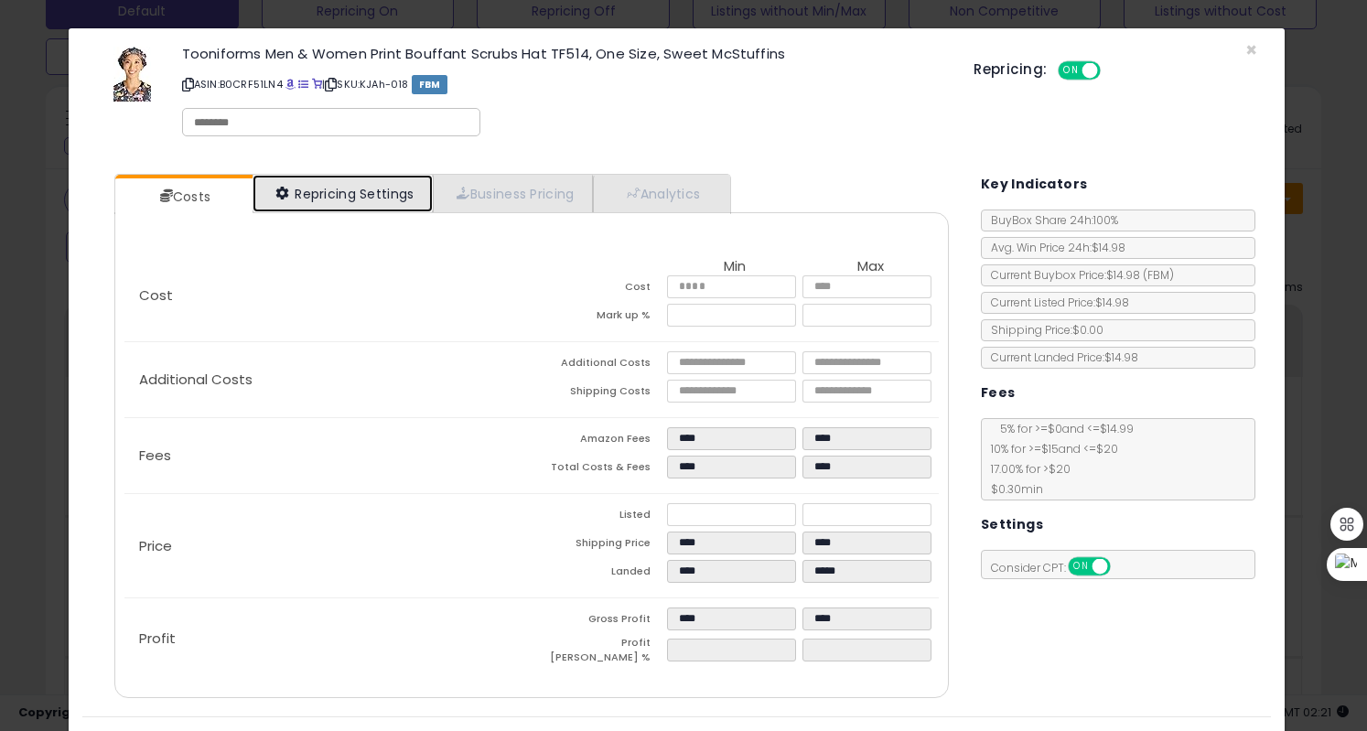
click at [374, 194] on link "Repricing Settings" at bounding box center [343, 194] width 181 height 38
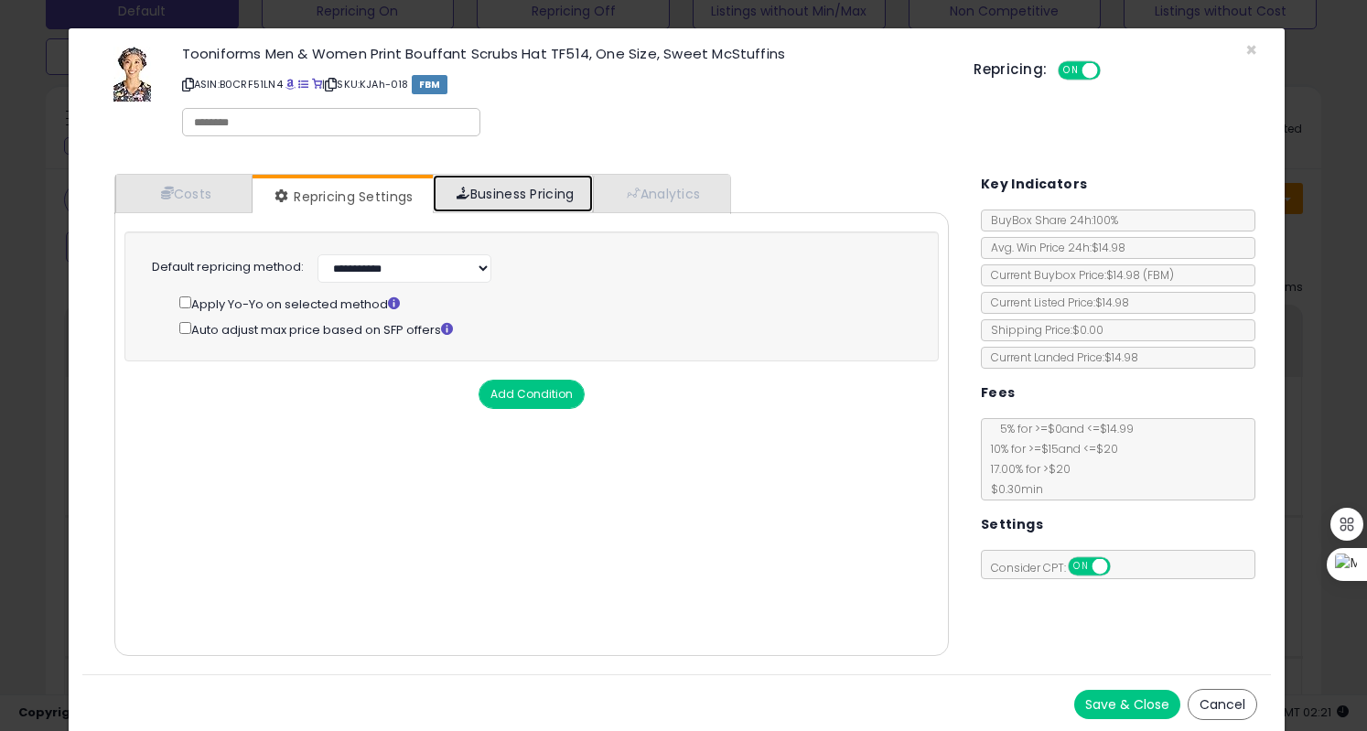
click at [531, 189] on link "Business Pricing" at bounding box center [513, 194] width 160 height 38
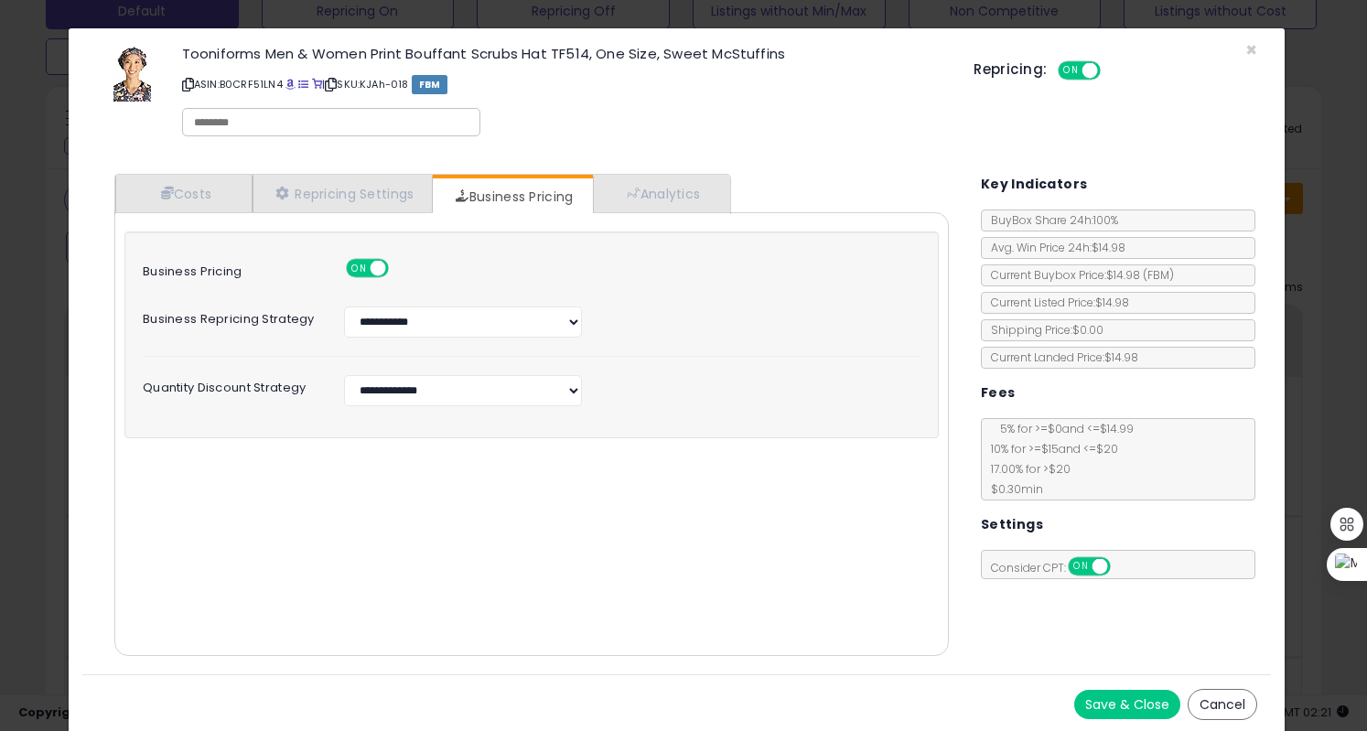
click at [1113, 716] on button "Save & Close" at bounding box center [1127, 704] width 106 height 29
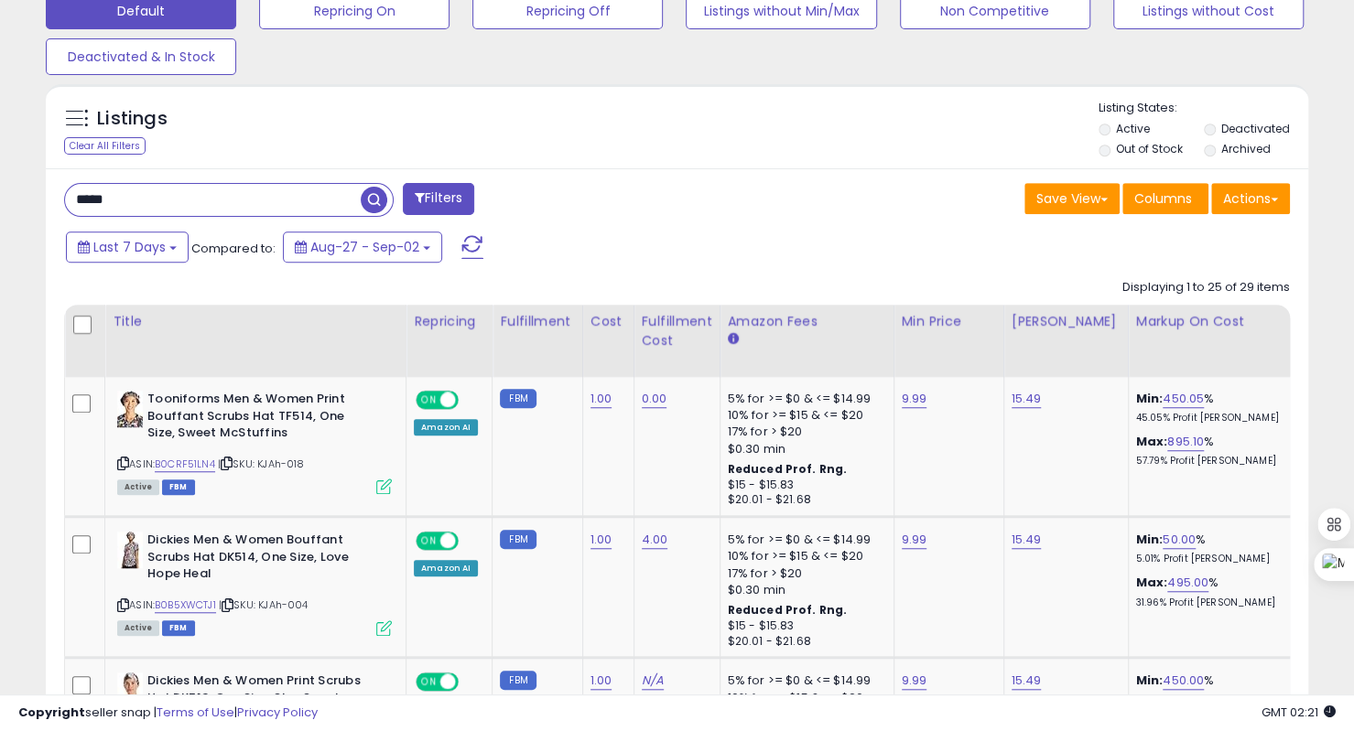
scroll to position [914862, 914506]
